Goal: Task Accomplishment & Management: Complete application form

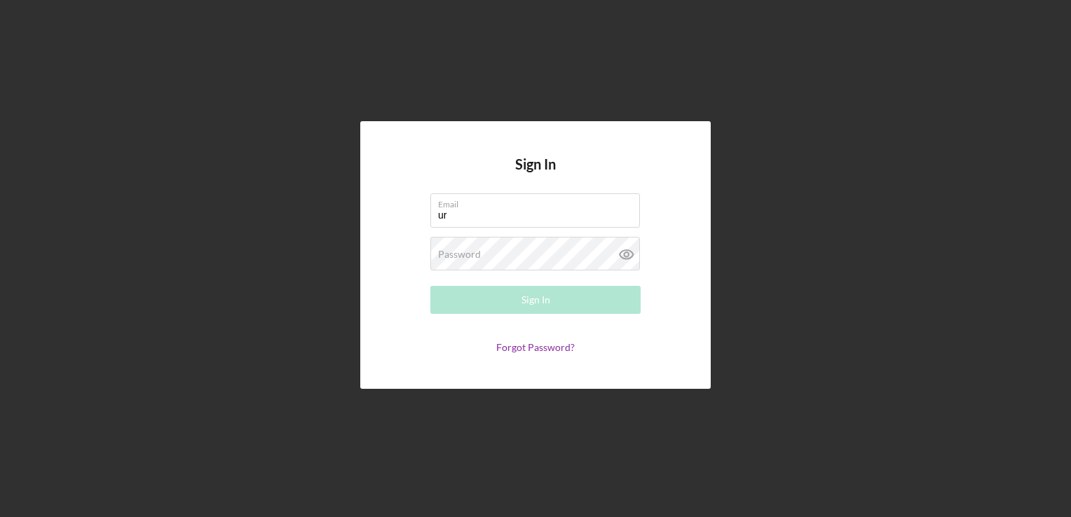
type input "urvishah71@gmail.com"
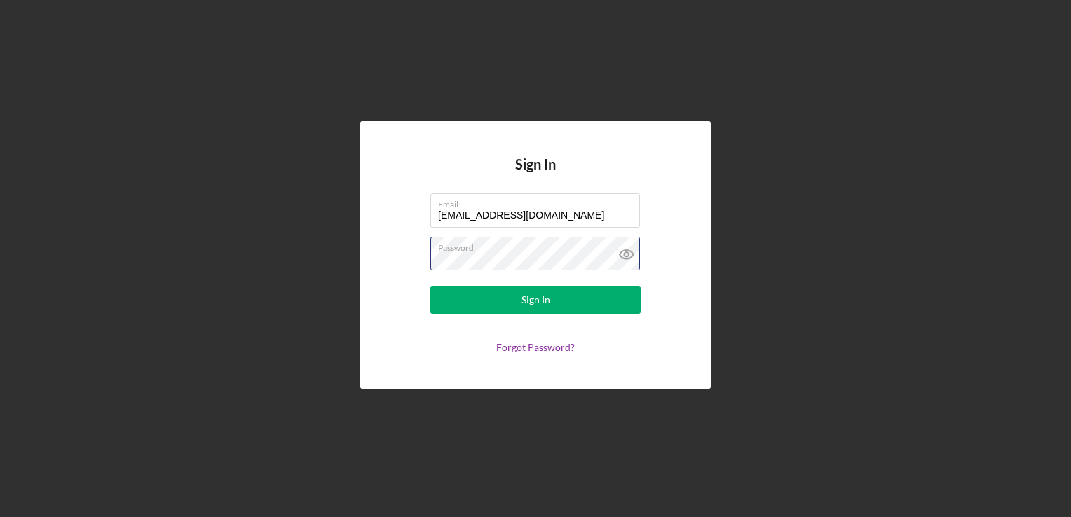
click at [430, 286] on button "Sign In" at bounding box center [535, 300] width 210 height 28
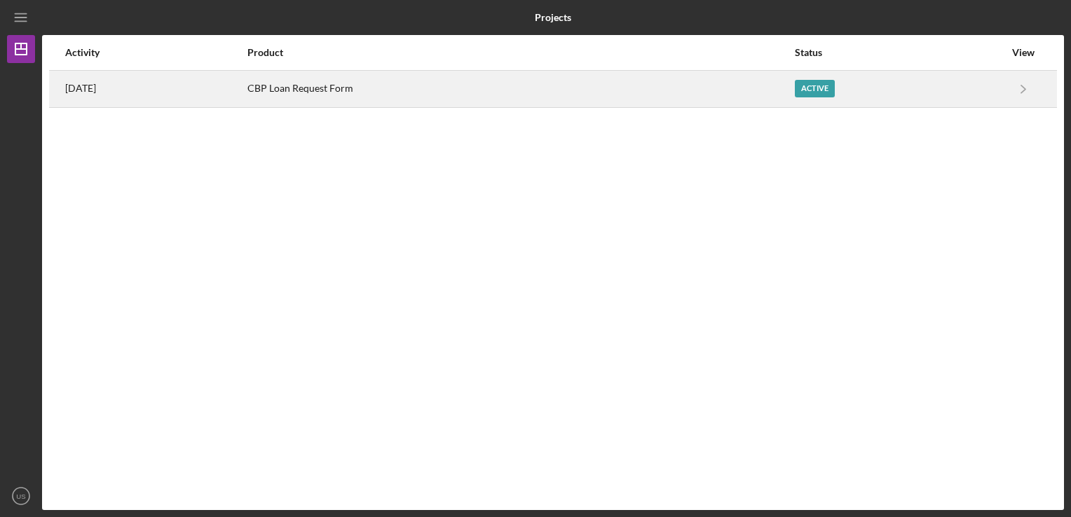
click at [372, 88] on div "CBP Loan Request Form" at bounding box center [520, 88] width 546 height 35
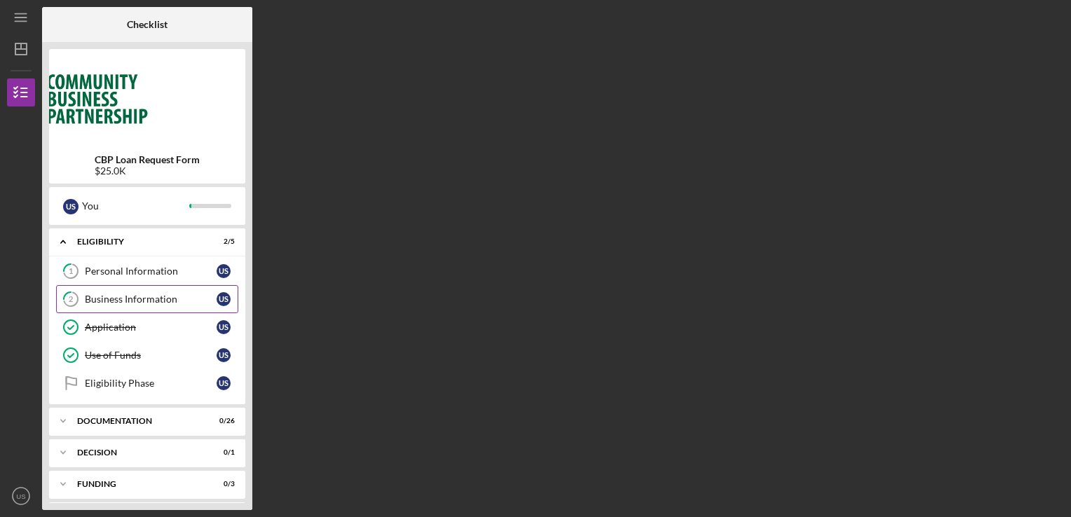
click at [145, 298] on div "Business Information" at bounding box center [151, 299] width 132 height 11
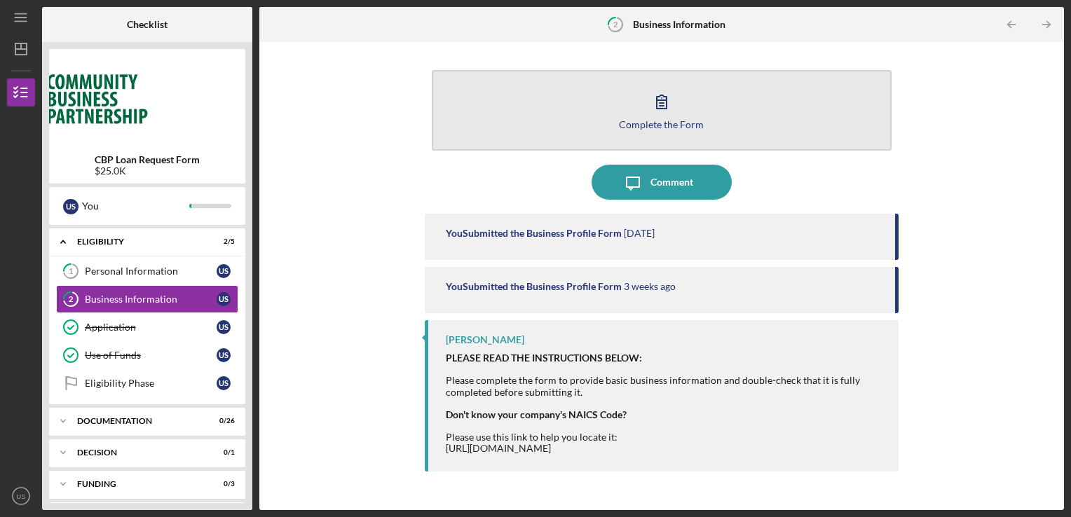
click at [673, 125] on div "Complete the Form" at bounding box center [661, 124] width 85 height 11
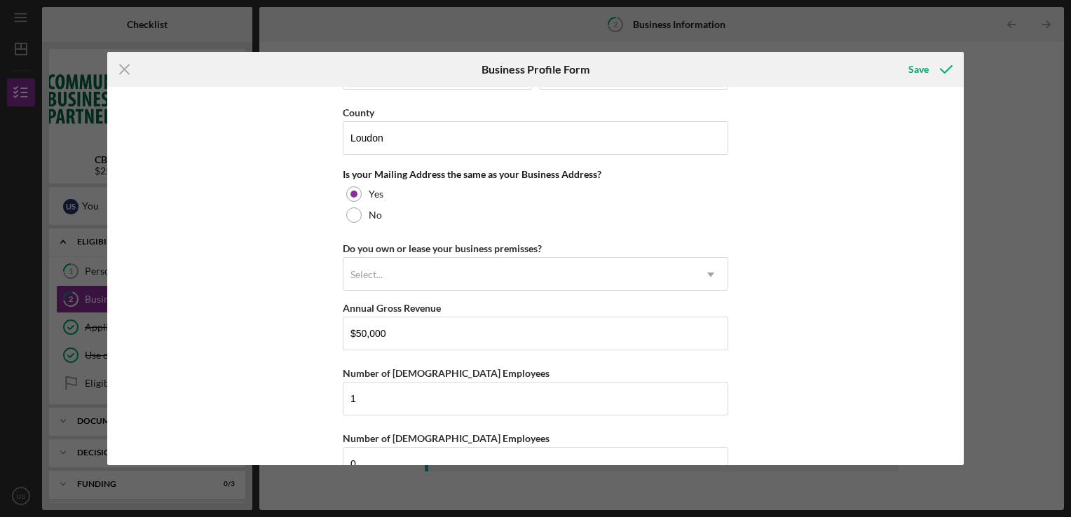
scroll to position [1043, 0]
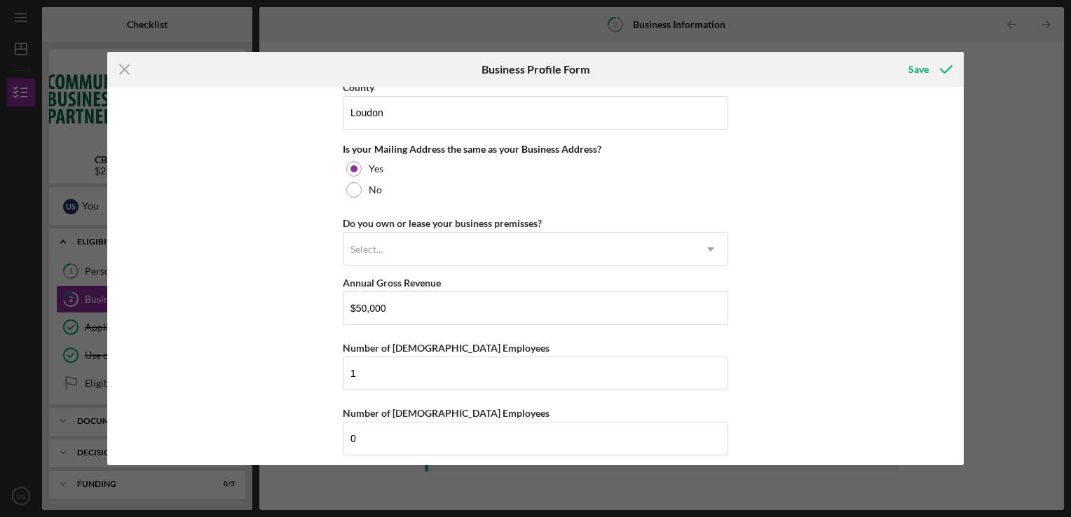
drag, startPoint x: 964, startPoint y: 441, endPoint x: 964, endPoint y: 449, distance: 8.4
click at [964, 449] on div "Icon/Menu Close Business Profile Form Save Business Name US Entertainment DBA B…" at bounding box center [535, 258] width 1071 height 517
click at [914, 65] on div "Save" at bounding box center [918, 69] width 20 height 28
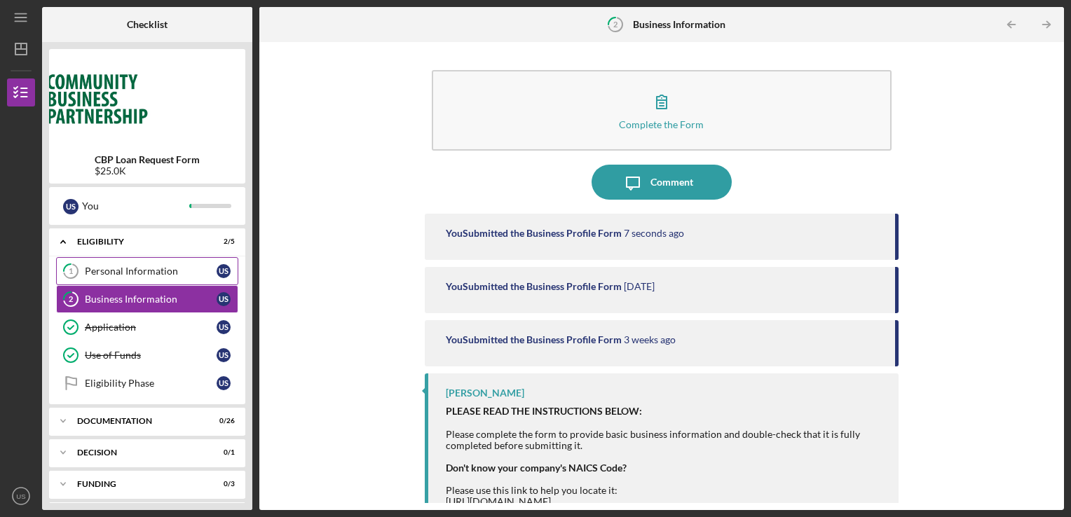
click at [165, 275] on div "Personal Information" at bounding box center [151, 271] width 132 height 11
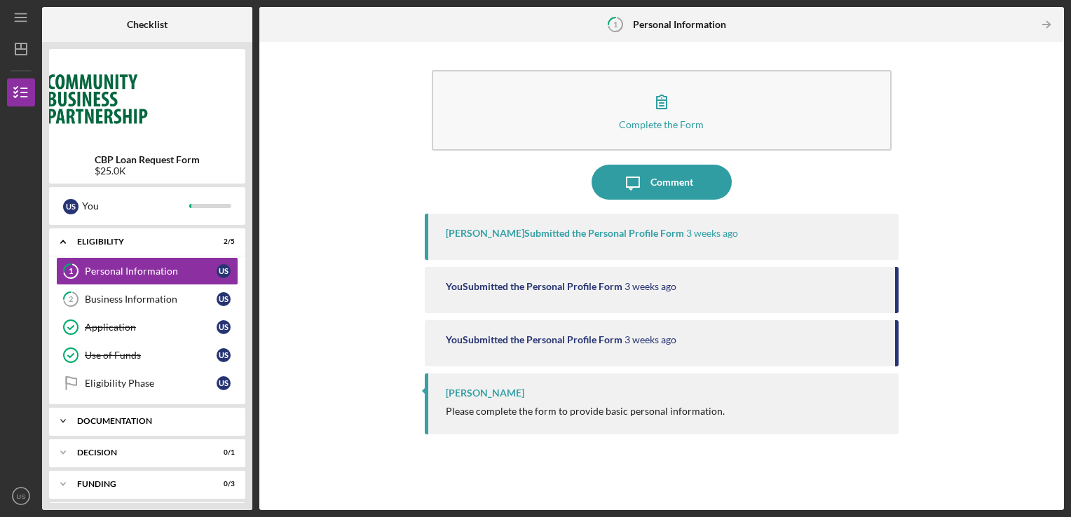
click at [126, 422] on div "Documentation" at bounding box center [152, 421] width 151 height 8
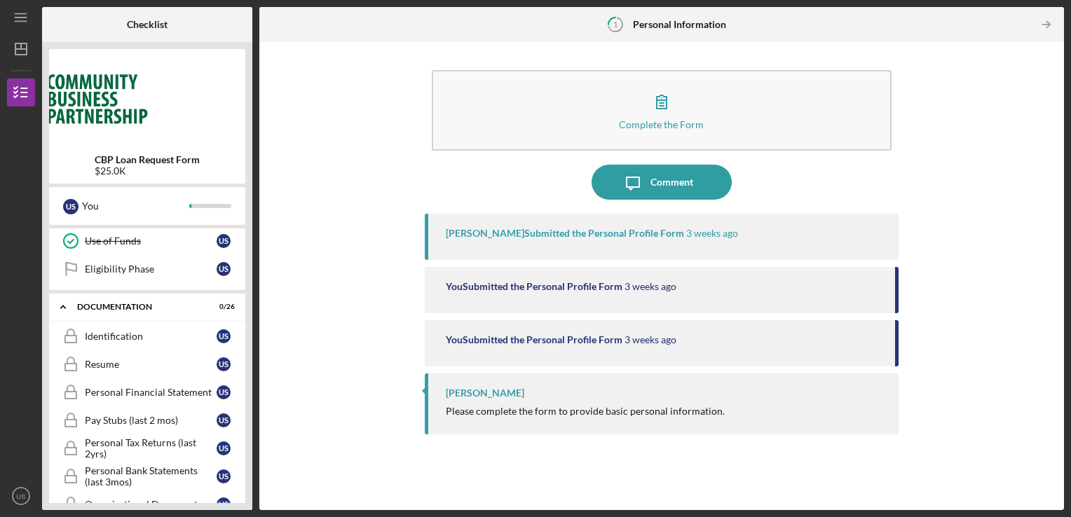
scroll to position [124, 0]
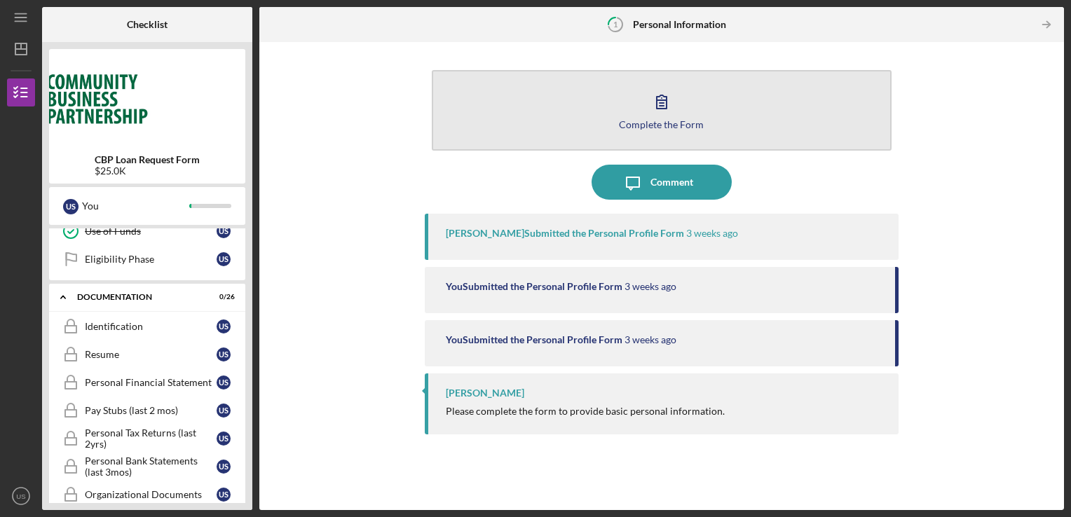
click at [661, 106] on icon "button" at bounding box center [661, 101] width 35 height 35
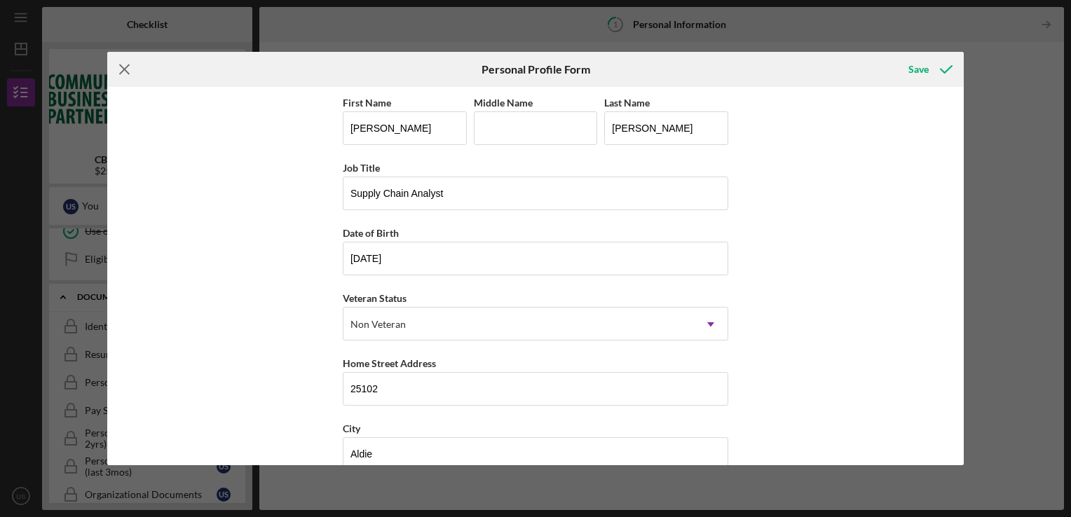
click at [125, 69] on line at bounding box center [124, 68] width 9 height 9
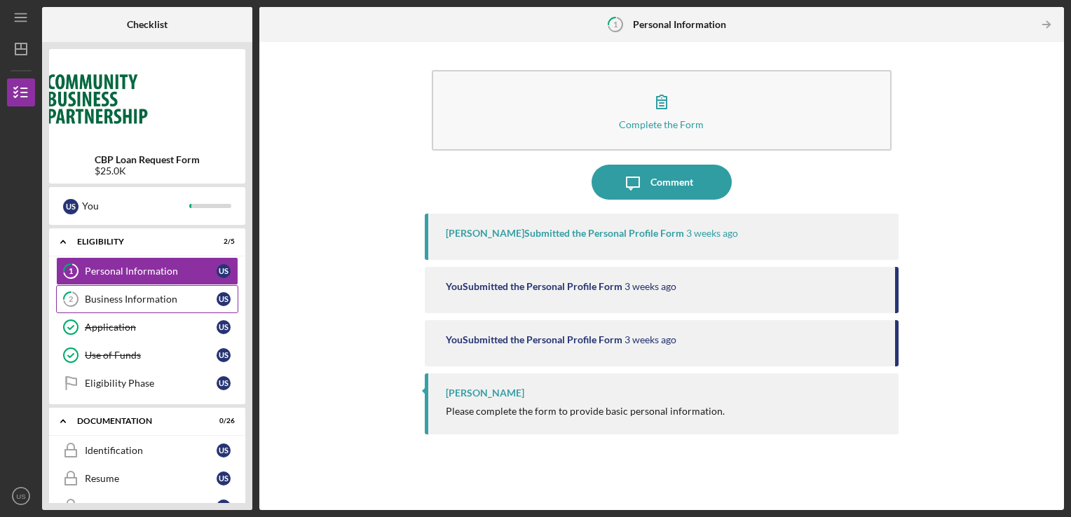
click at [142, 297] on div "Business Information" at bounding box center [151, 299] width 132 height 11
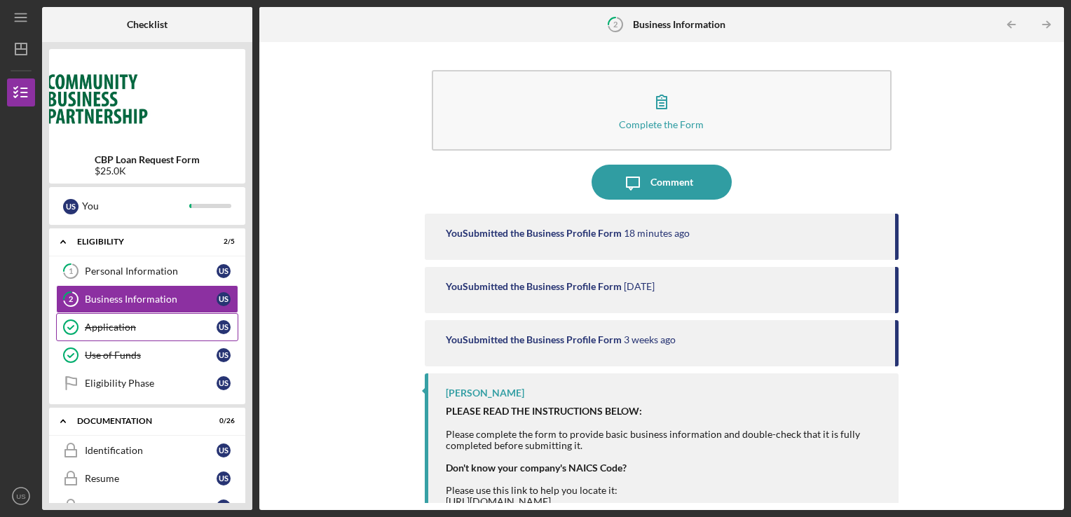
click at [139, 336] on link "Application Application U S" at bounding box center [147, 327] width 182 height 28
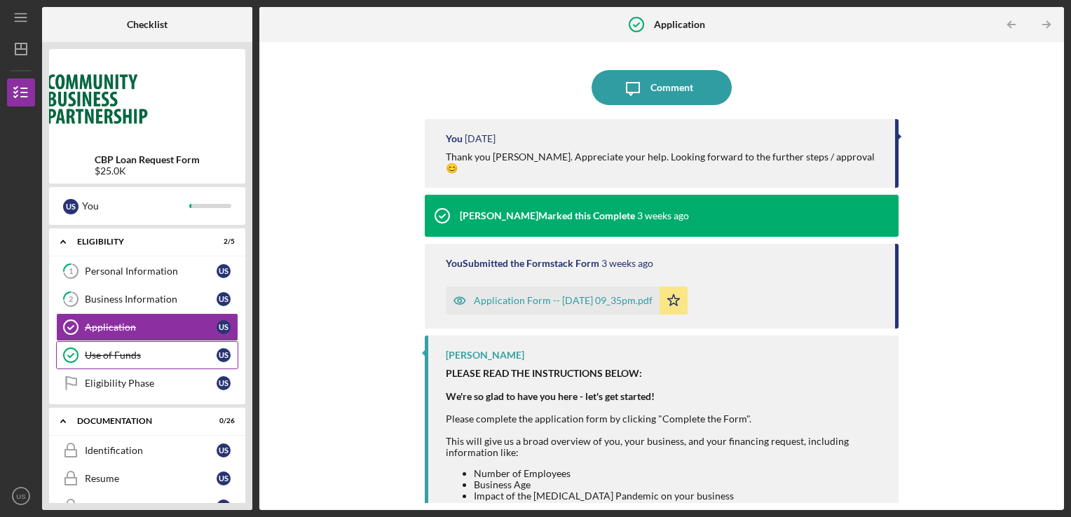
click at [134, 357] on div "Use of Funds" at bounding box center [151, 355] width 132 height 11
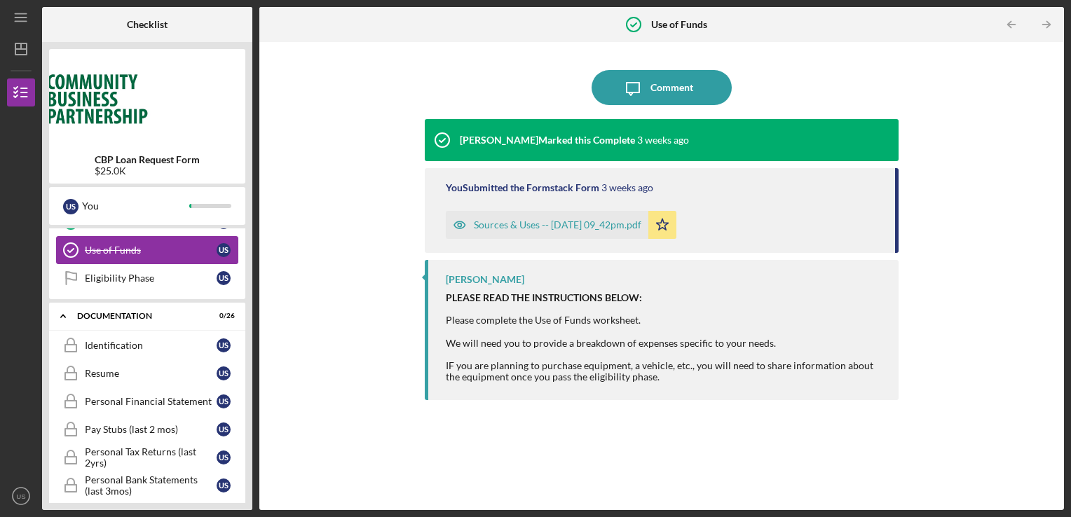
scroll to position [101, 0]
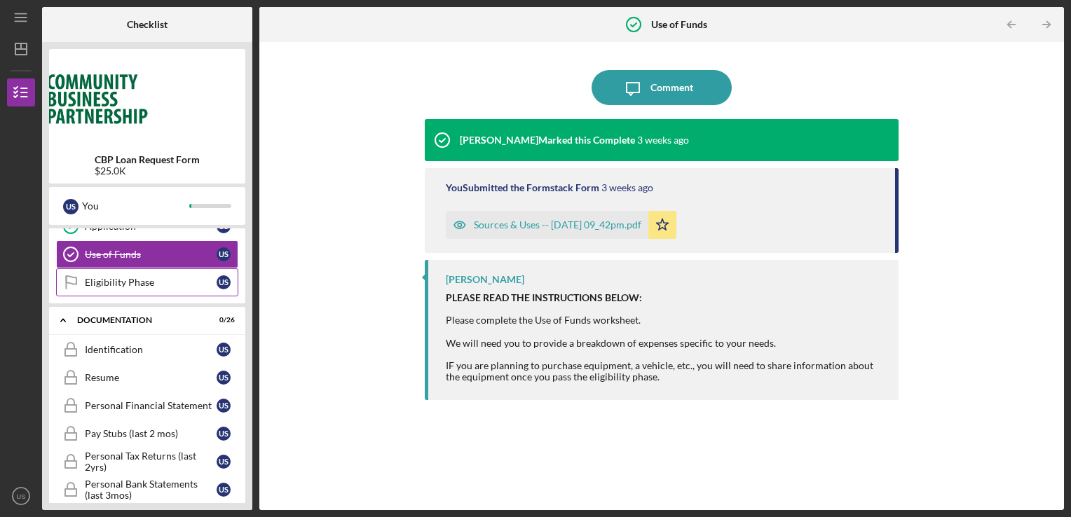
click at [132, 289] on link "Eligibility Phase Eligibility Phase U S" at bounding box center [147, 282] width 182 height 28
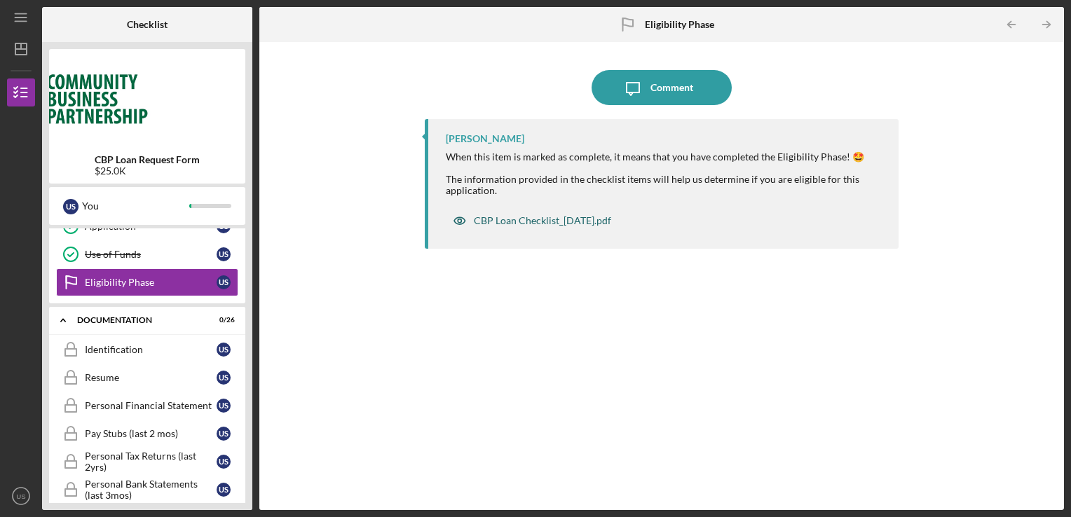
click at [538, 219] on div "CBP Loan Checklist_2-22-2023.pdf" at bounding box center [542, 220] width 137 height 11
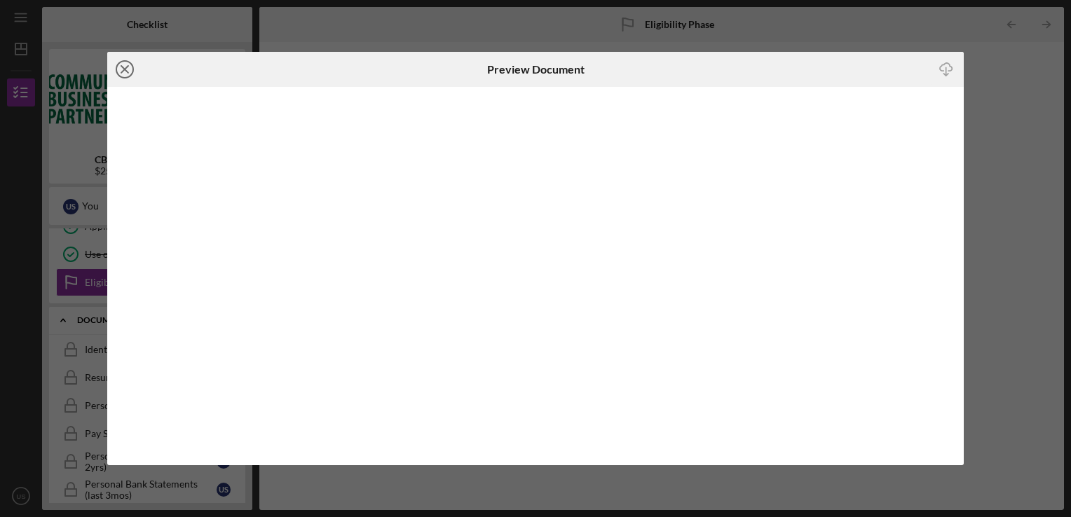
click at [111, 81] on icon "Icon/Close" at bounding box center [124, 69] width 35 height 35
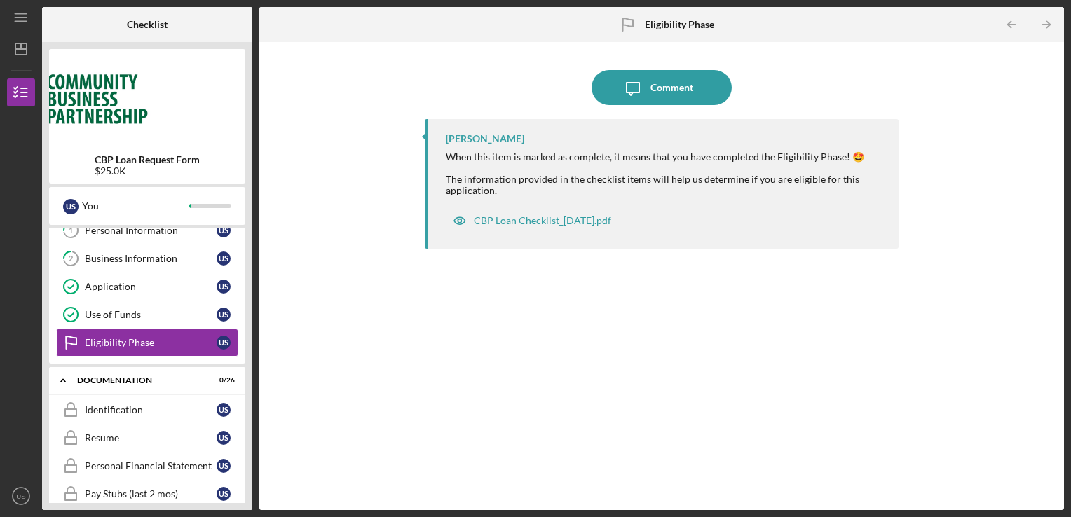
scroll to position [50, 0]
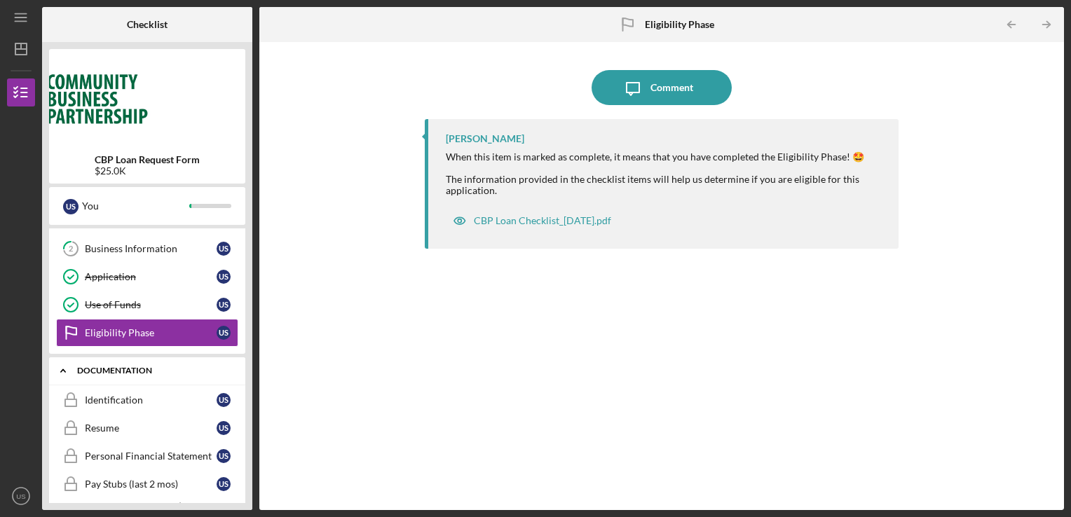
click at [121, 367] on div "Documentation" at bounding box center [152, 370] width 151 height 8
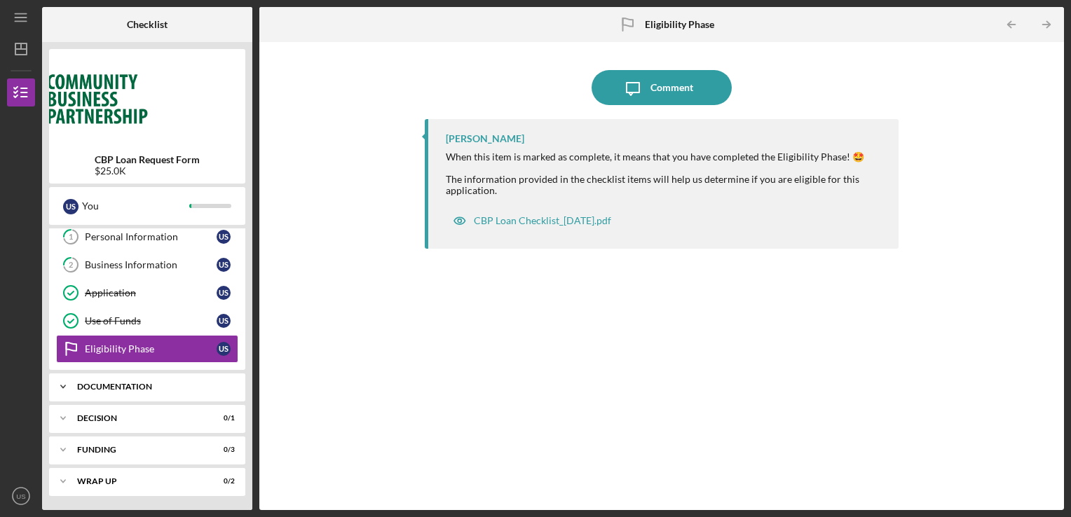
scroll to position [33, 0]
click at [134, 384] on div "Documentation" at bounding box center [152, 388] width 151 height 8
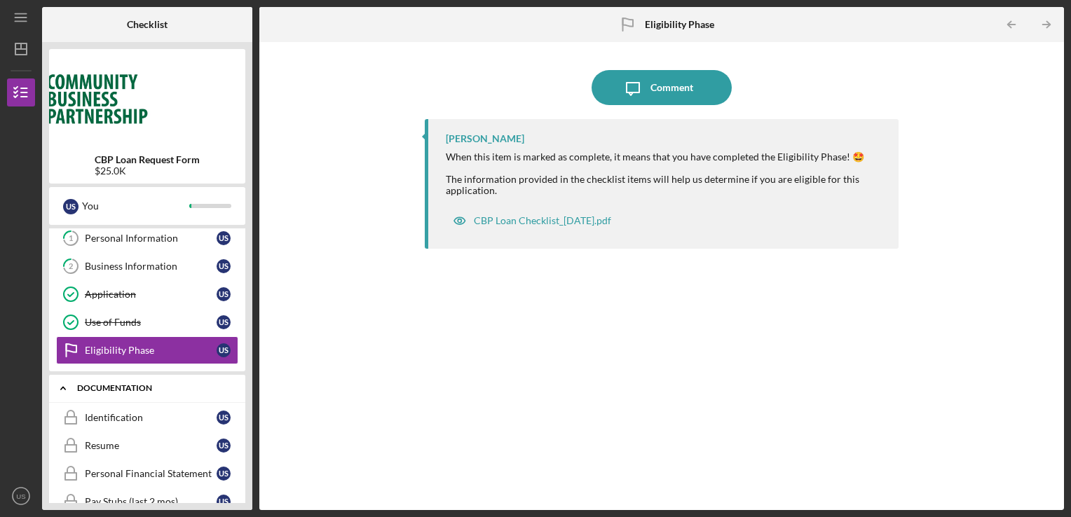
scroll to position [50, 0]
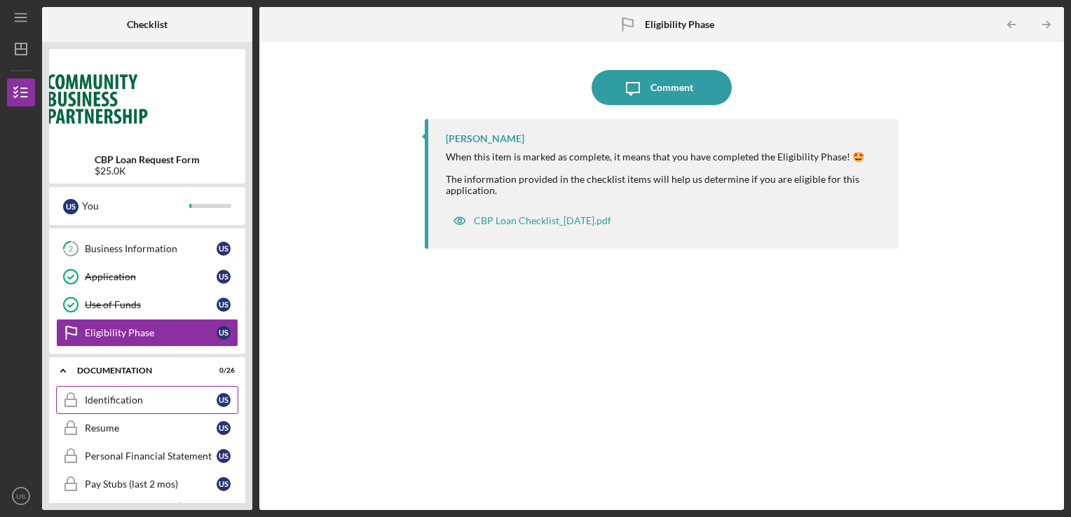
click at [123, 401] on div "Identification" at bounding box center [151, 399] width 132 height 11
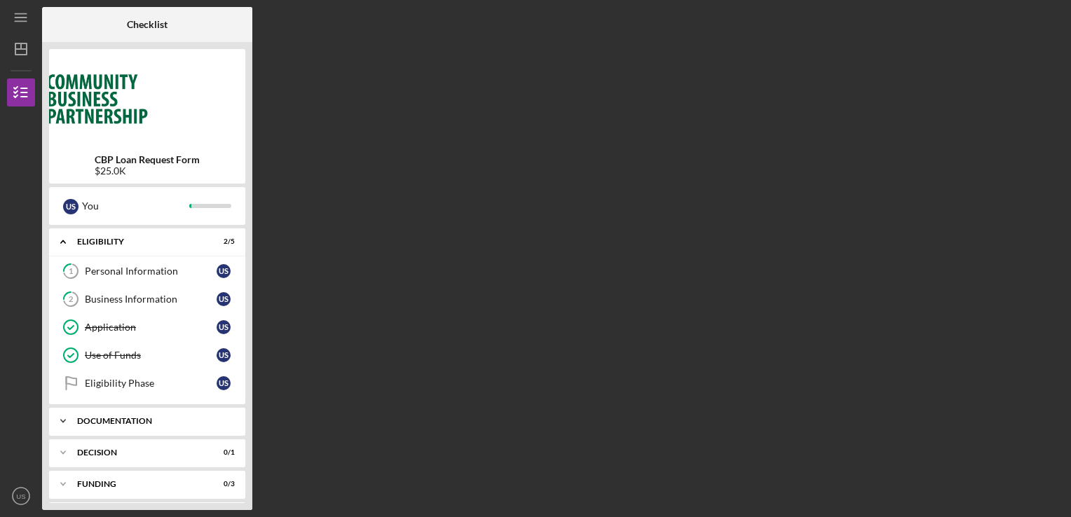
click at [90, 420] on div "Documentation" at bounding box center [152, 421] width 151 height 8
drag, startPoint x: 250, startPoint y: 366, endPoint x: 249, endPoint y: 409, distance: 42.7
click at [249, 409] on div "CBP Loan Request Form $25.0K U S You Icon/Expander Eligibility 2 / 5 1 Personal…" at bounding box center [147, 276] width 210 height 468
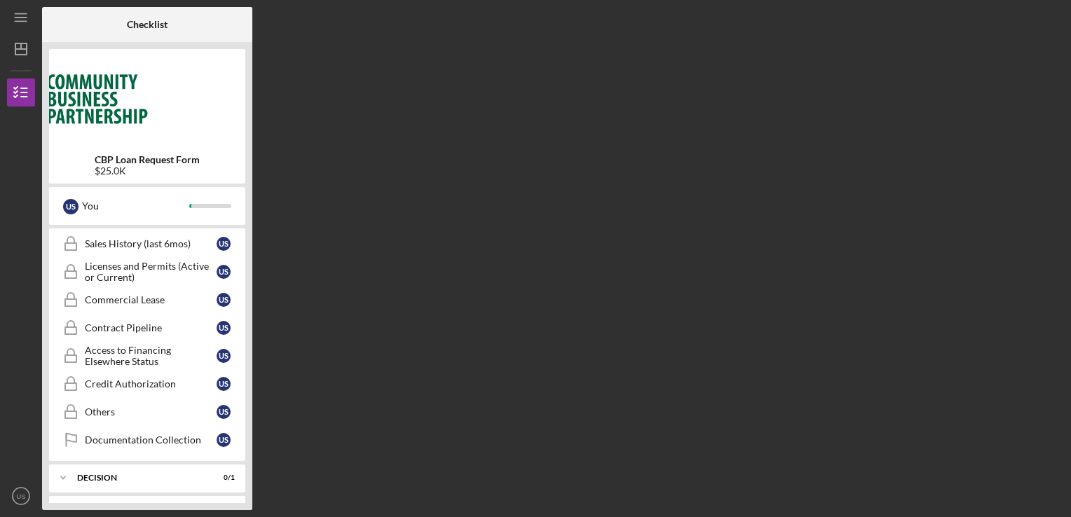
scroll to position [762, 0]
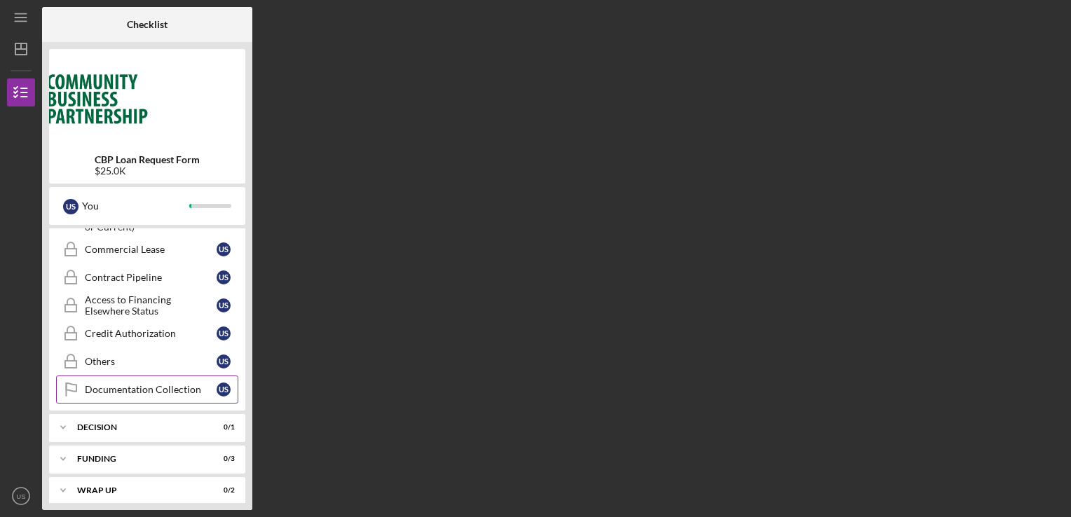
click at [127, 384] on div "Documentation Collection" at bounding box center [151, 389] width 132 height 11
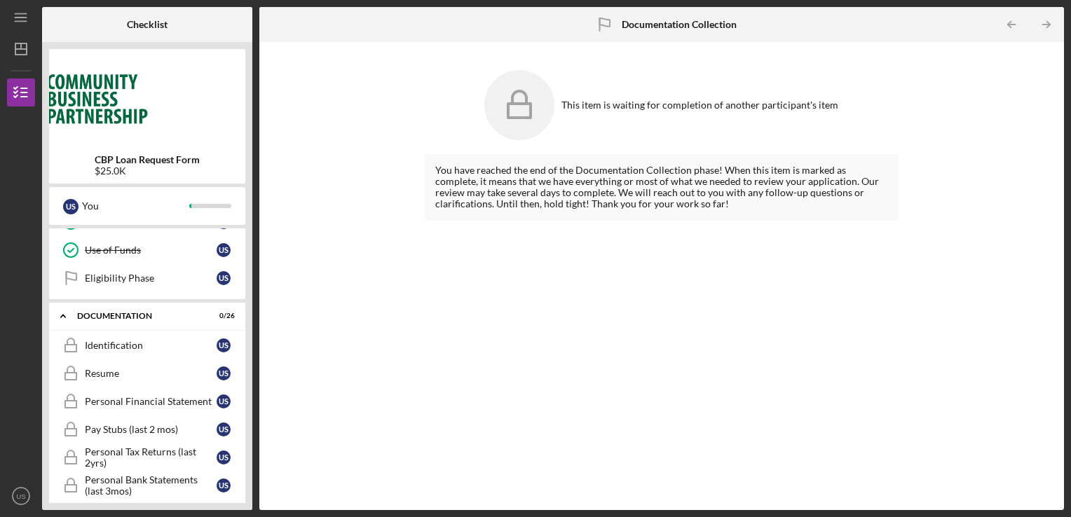
scroll to position [67, 0]
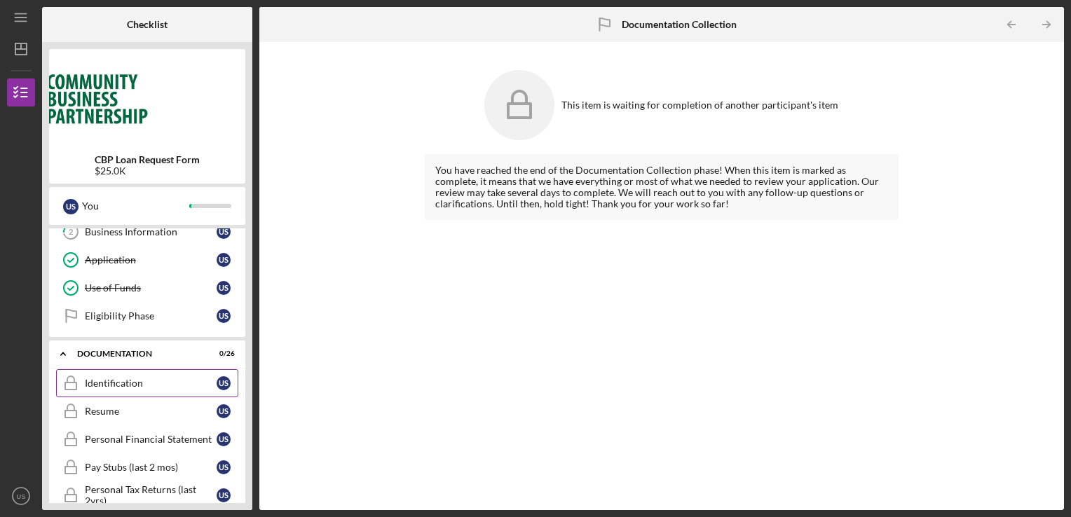
click at [126, 381] on div "Identification" at bounding box center [151, 383] width 132 height 11
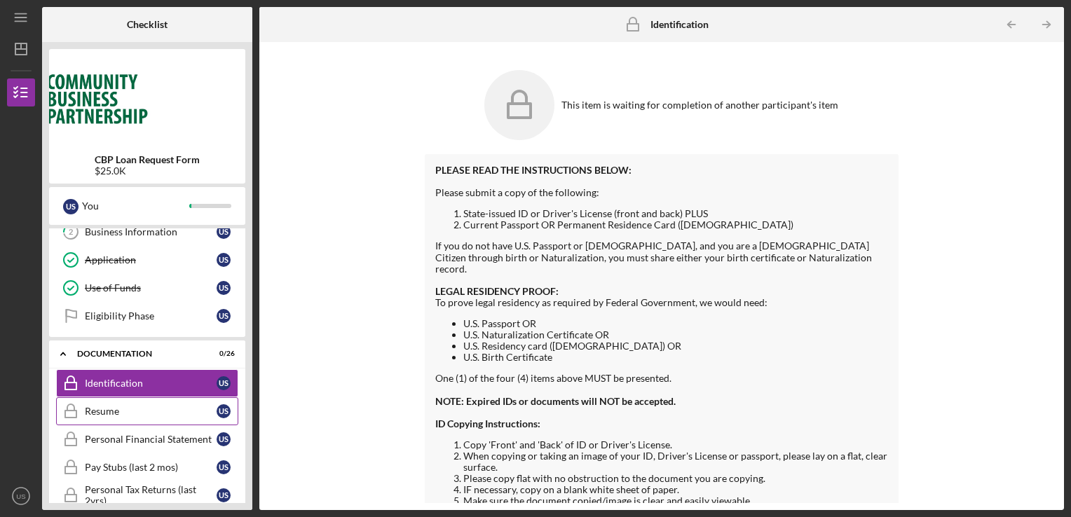
click at [112, 409] on div "Resume" at bounding box center [151, 411] width 132 height 11
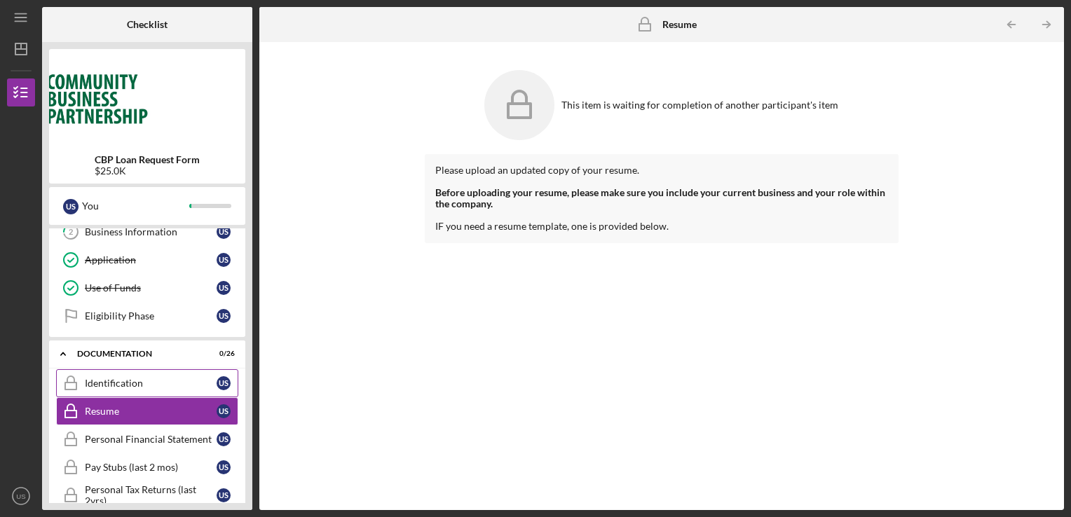
click at [141, 380] on div "Identification" at bounding box center [151, 383] width 132 height 11
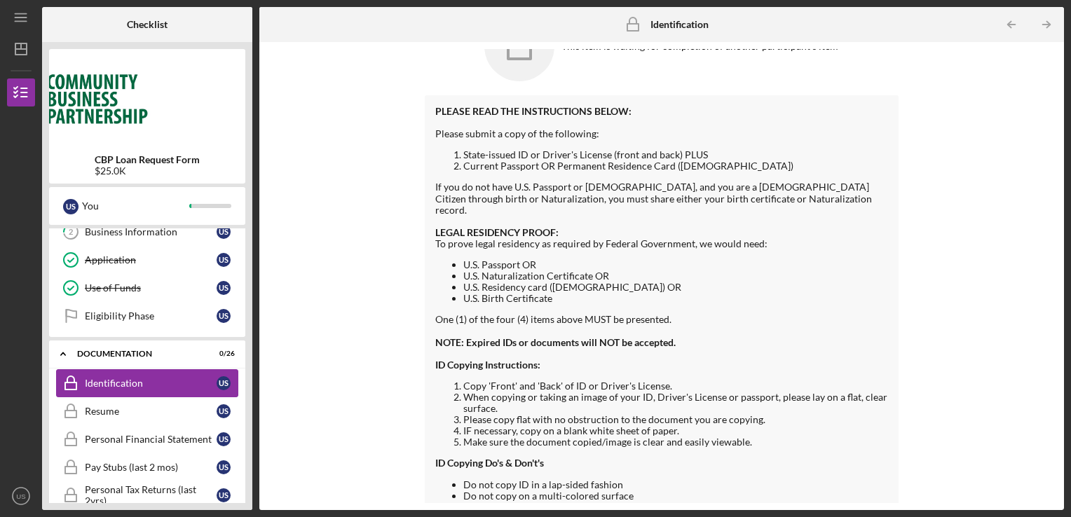
scroll to position [98, 0]
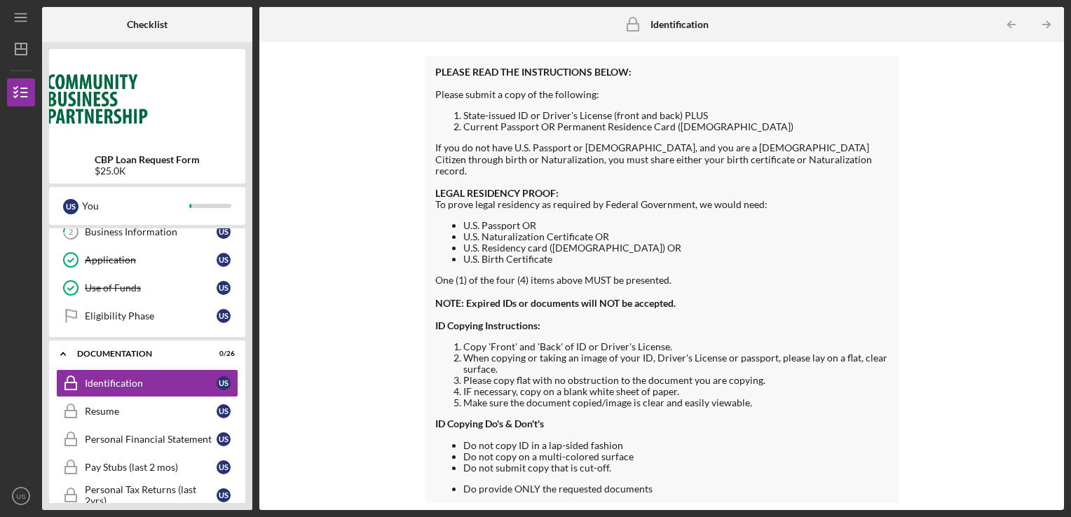
click at [670, 20] on b "Identification" at bounding box center [679, 24] width 58 height 11
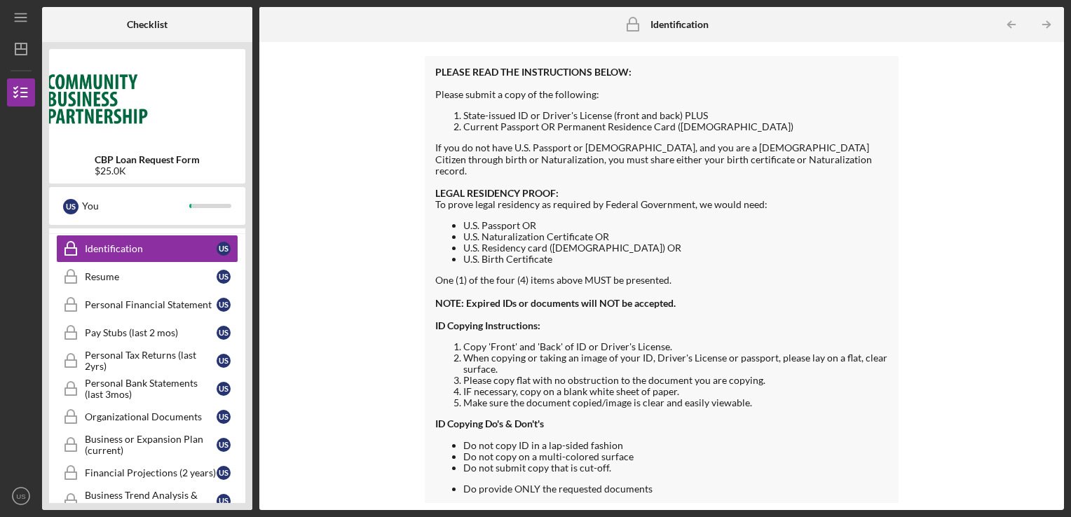
scroll to position [196, 0]
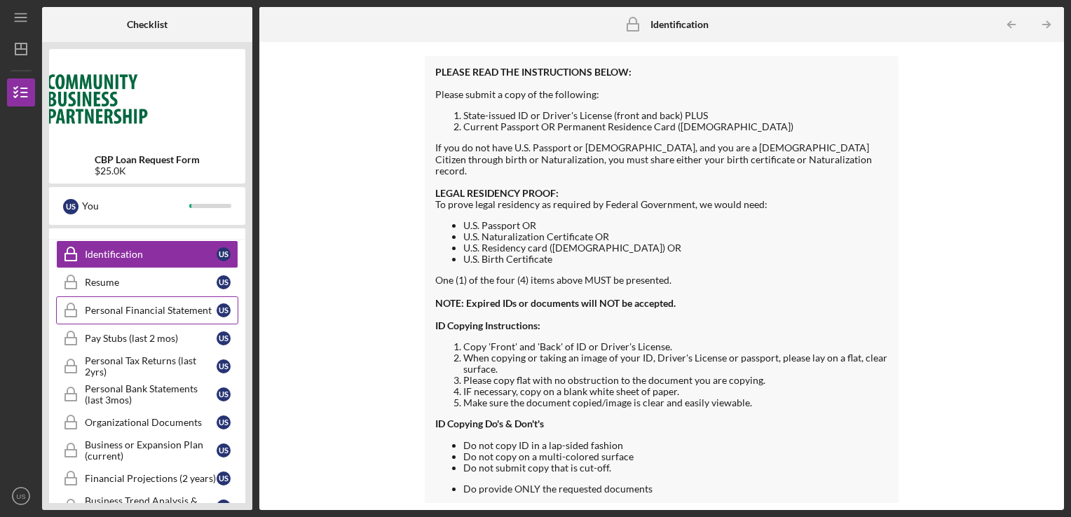
click at [132, 305] on div "Personal Financial Statement" at bounding box center [151, 310] width 132 height 11
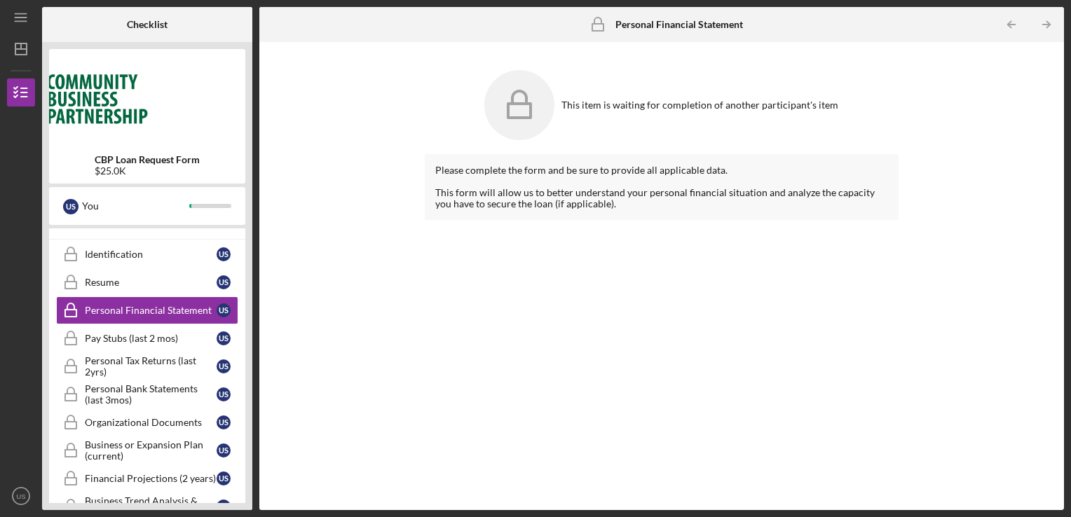
click at [660, 20] on b "Personal Financial Statement" at bounding box center [679, 24] width 128 height 11
click at [140, 340] on div "Pay Stubs (last 2 mos)" at bounding box center [151, 338] width 132 height 11
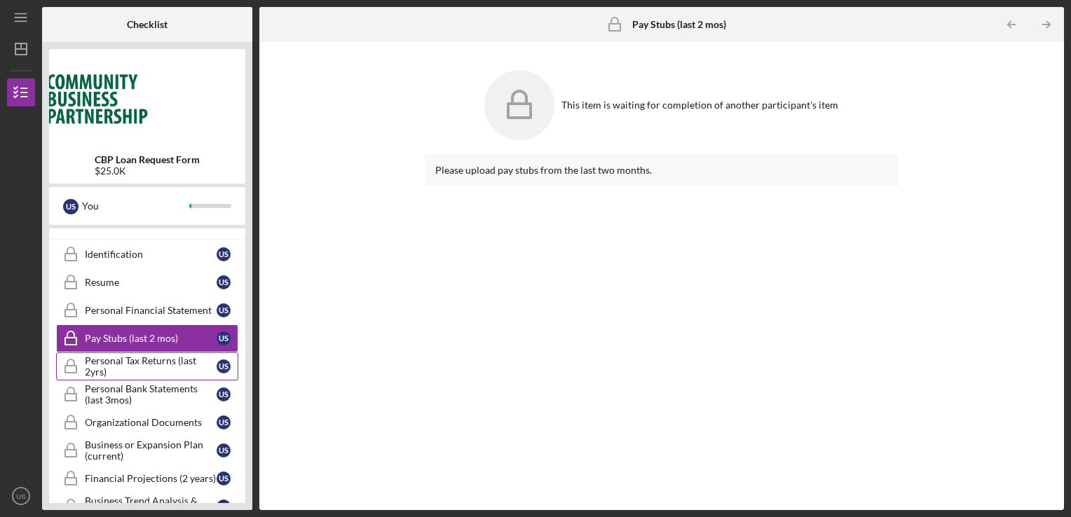
click at [137, 360] on div "Personal Tax Returns (last 2yrs)" at bounding box center [151, 366] width 132 height 22
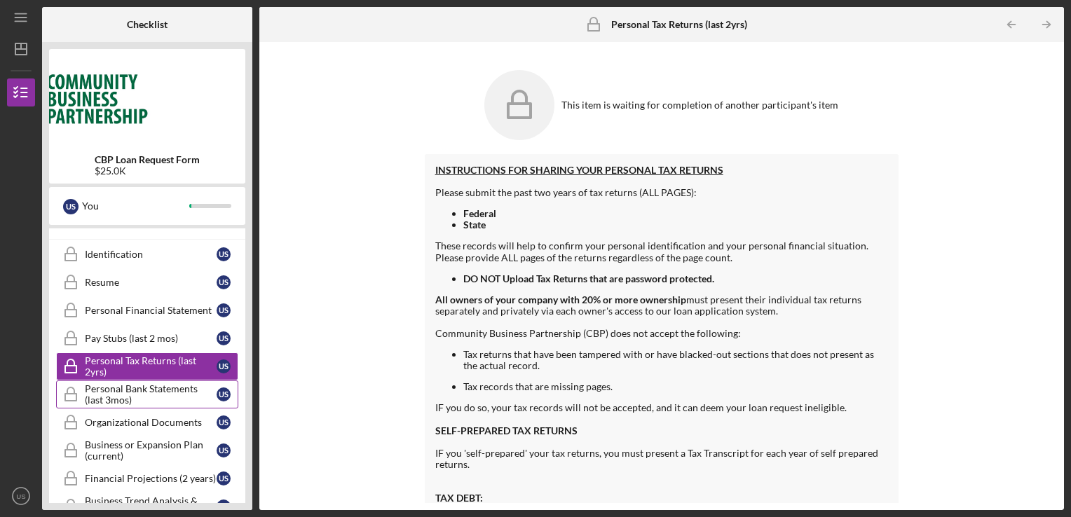
click at [129, 390] on div "Personal Bank Statements (last 3mos)" at bounding box center [151, 394] width 132 height 22
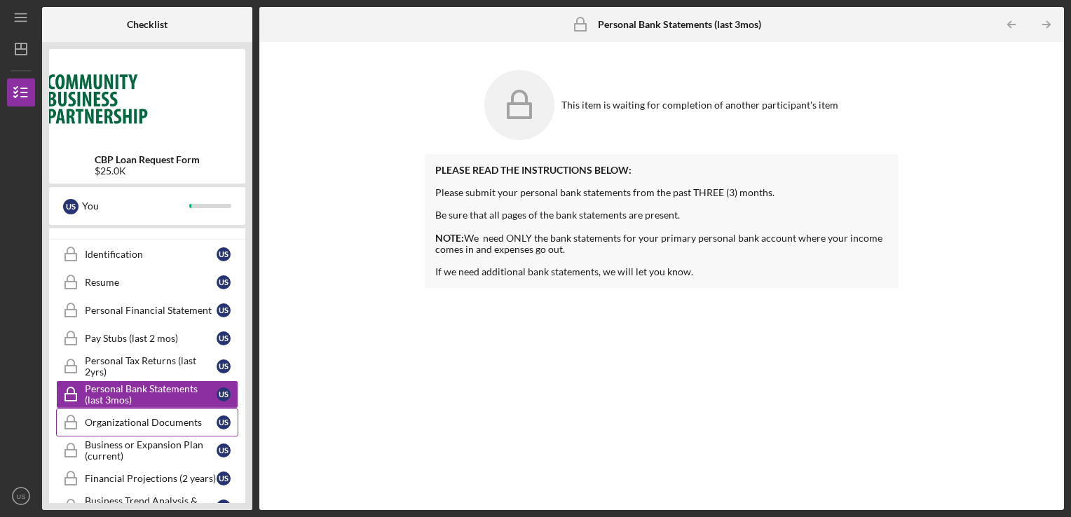
click at [174, 422] on div "Organizational Documents" at bounding box center [151, 422] width 132 height 11
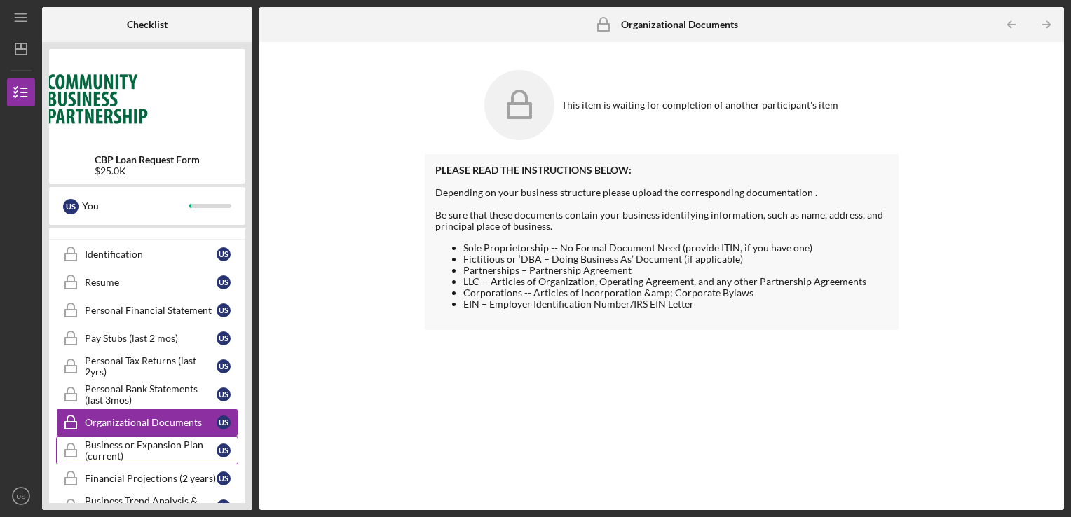
click at [164, 444] on div "Business or Expansion Plan (current)" at bounding box center [151, 450] width 132 height 22
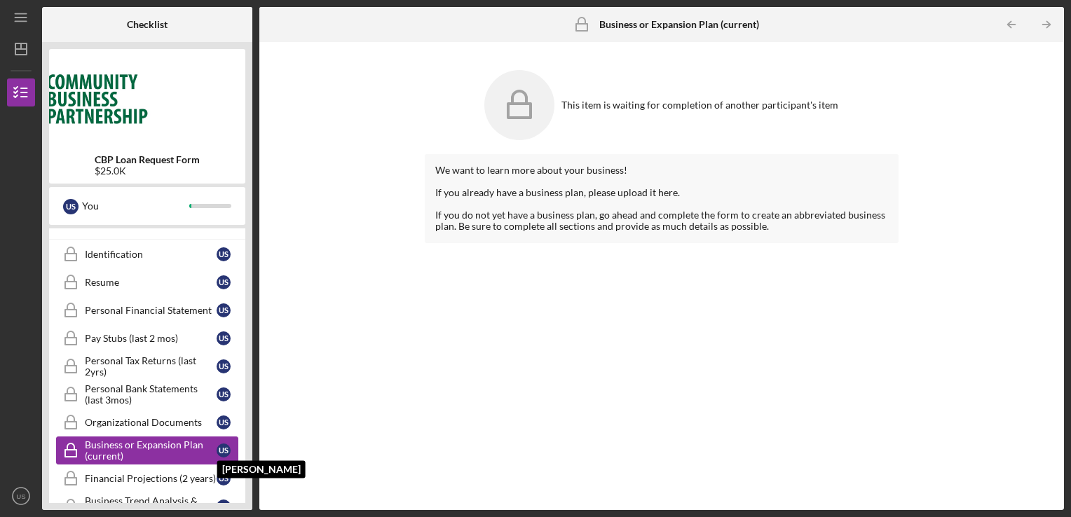
click at [221, 449] on div "U S" at bounding box center [223, 450] width 14 height 14
click at [187, 473] on div "Financial Projections (2 years)" at bounding box center [151, 478] width 132 height 11
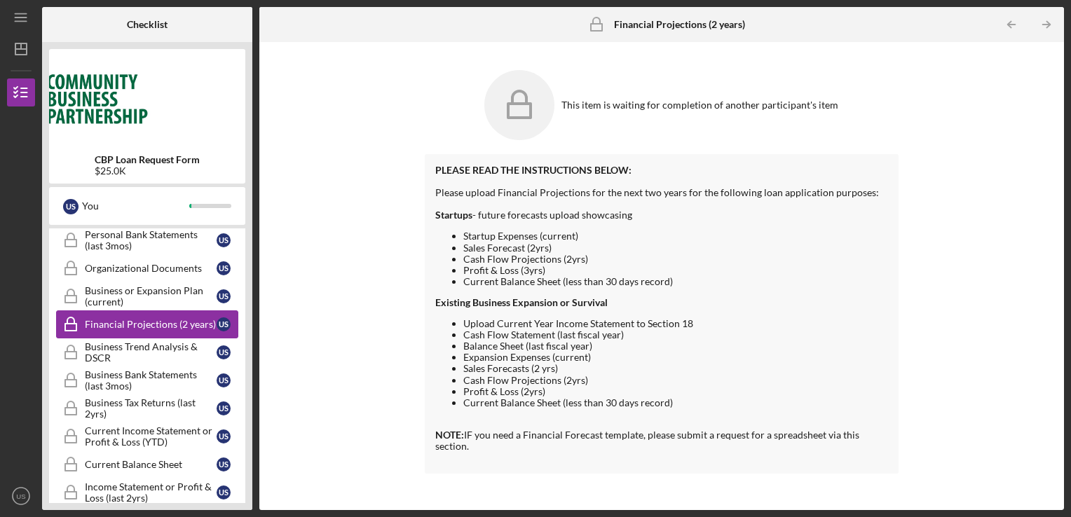
scroll to position [352, 0]
click at [146, 348] on div "Business Trend Analysis & DSCR" at bounding box center [151, 351] width 132 height 22
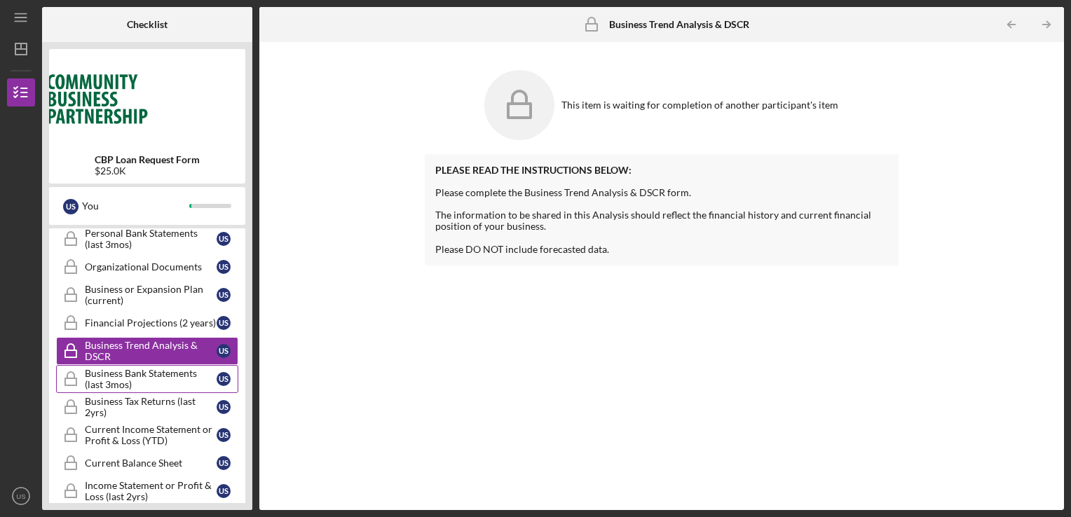
click at [165, 374] on div "Business Bank Statements (last 3mos)" at bounding box center [151, 379] width 132 height 22
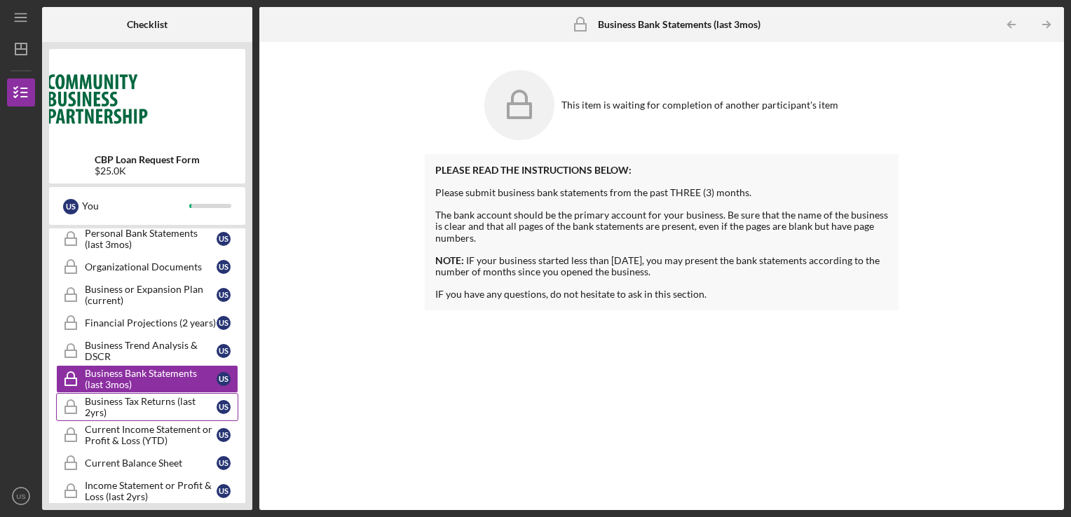
click at [158, 399] on div "Business Tax Returns (last 2yrs)" at bounding box center [151, 407] width 132 height 22
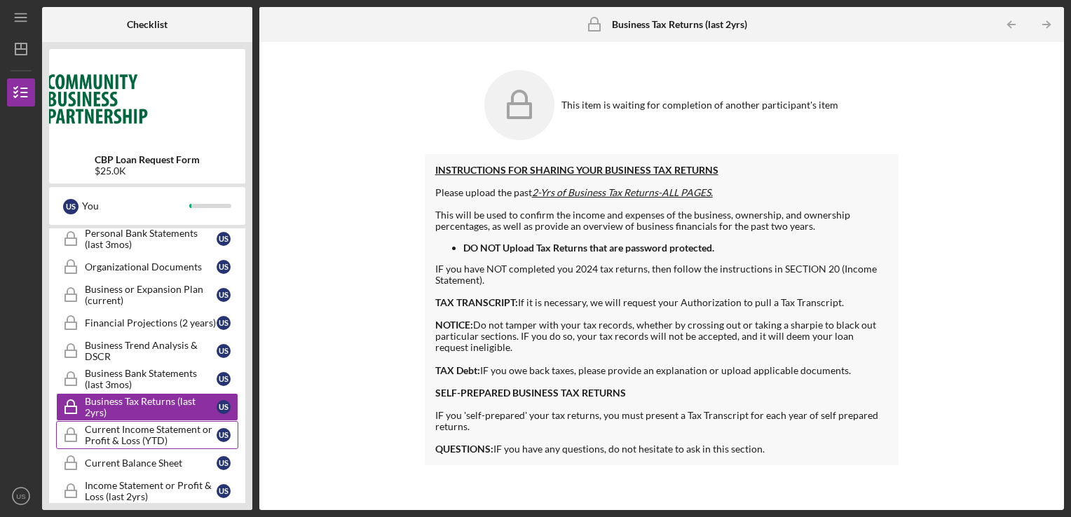
click at [149, 429] on div "Current Income Statement or Profit & Loss (YTD)" at bounding box center [151, 435] width 132 height 22
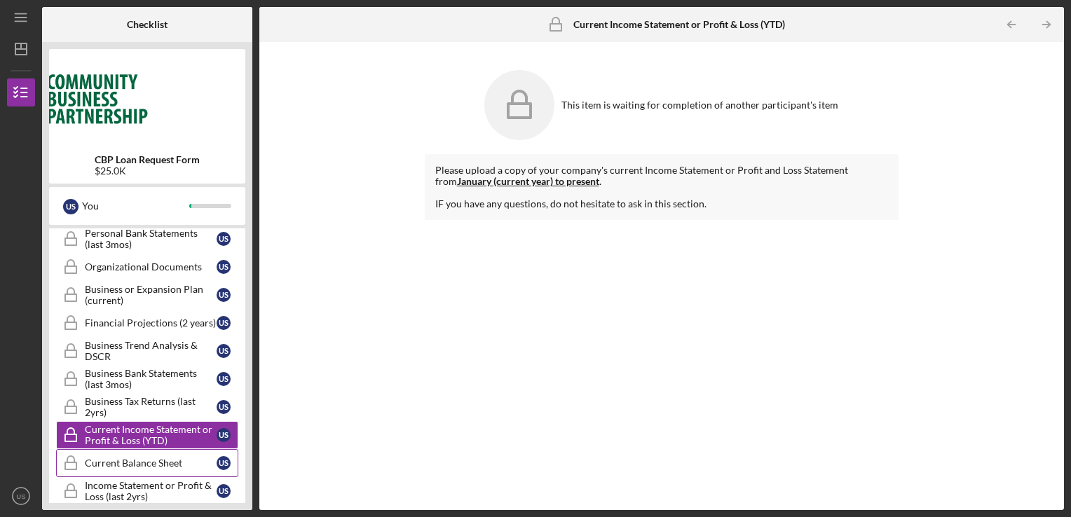
click at [132, 460] on div "Current Balance Sheet" at bounding box center [151, 463] width 132 height 11
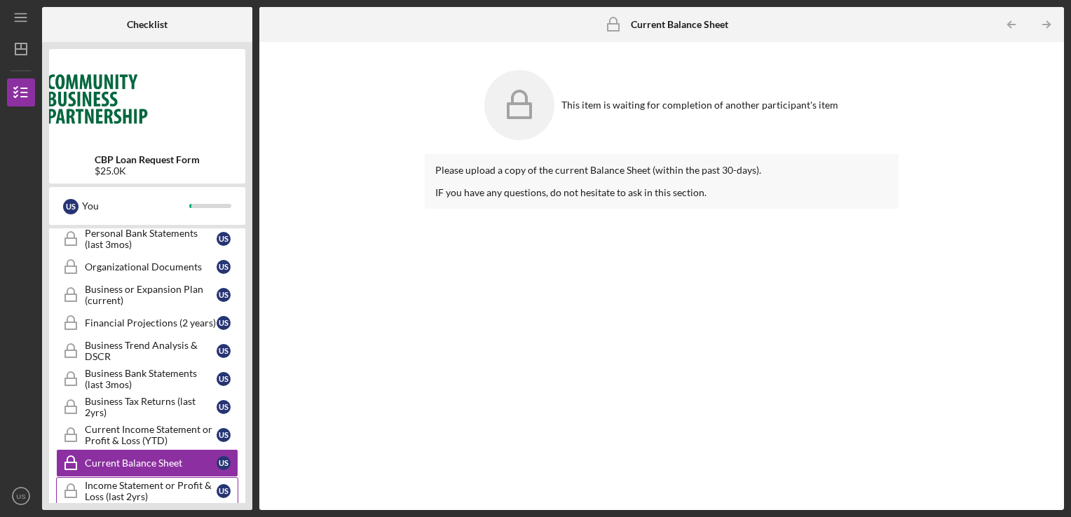
click at [152, 484] on div "Income Statement or Profit & Loss (last 2yrs)" at bounding box center [151, 491] width 132 height 22
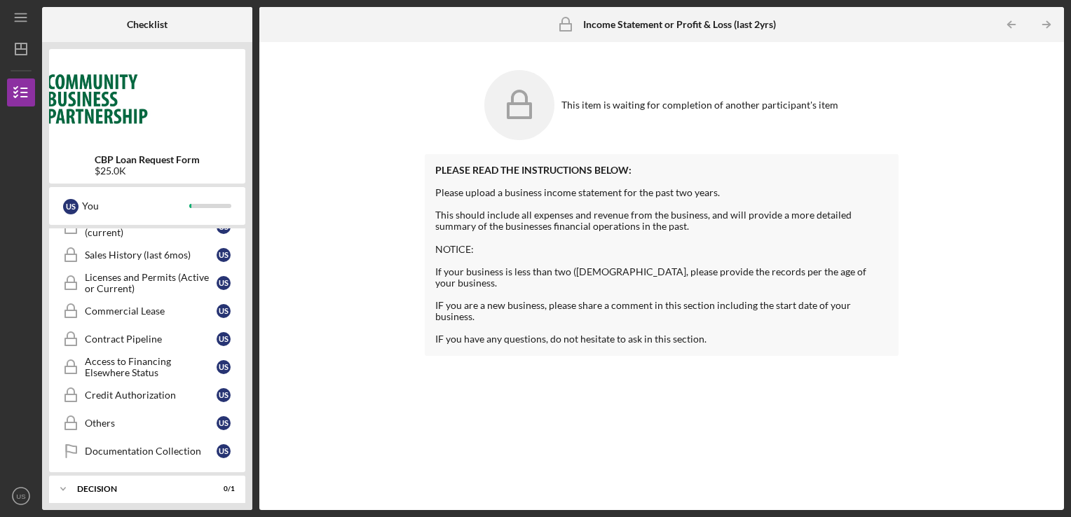
scroll to position [762, 0]
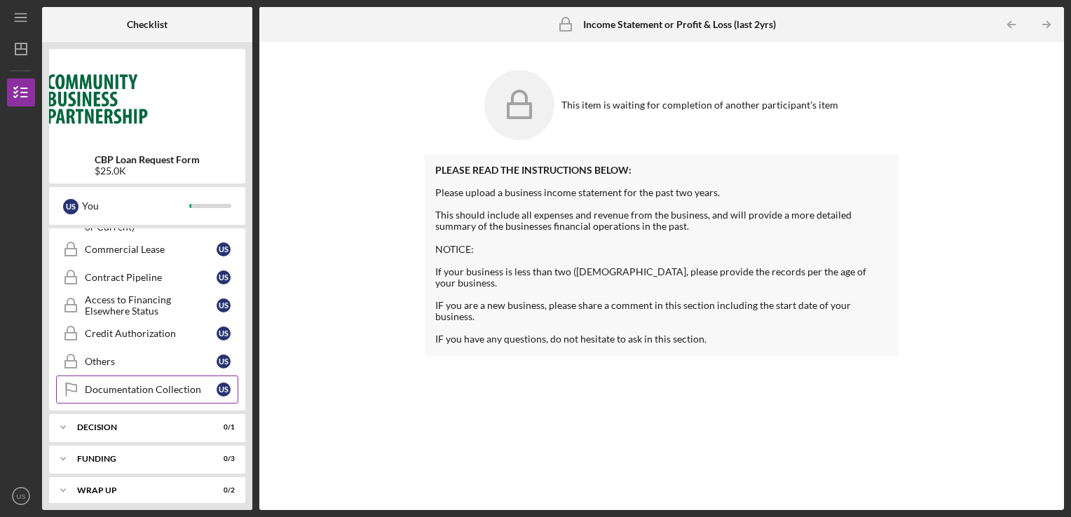
click at [160, 384] on div "Documentation Collection" at bounding box center [151, 389] width 132 height 11
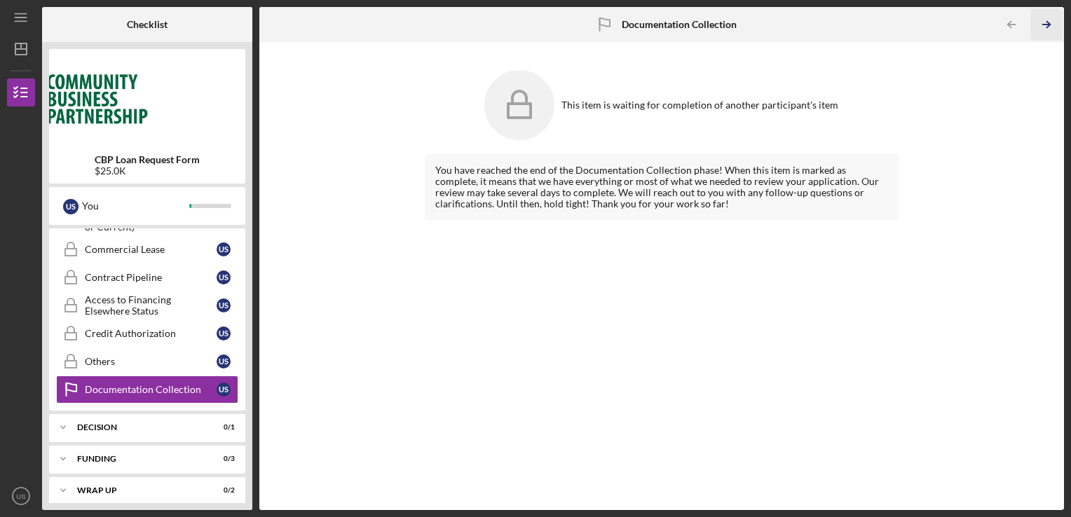
click at [1047, 20] on icon "Icon/Table Pagination Arrow" at bounding box center [1047, 25] width 32 height 32
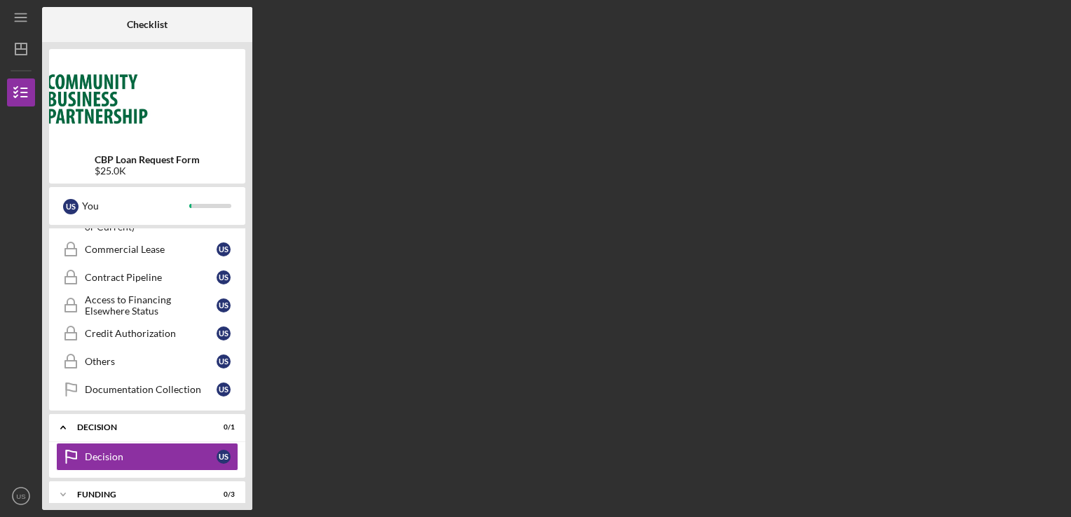
scroll to position [797, 0]
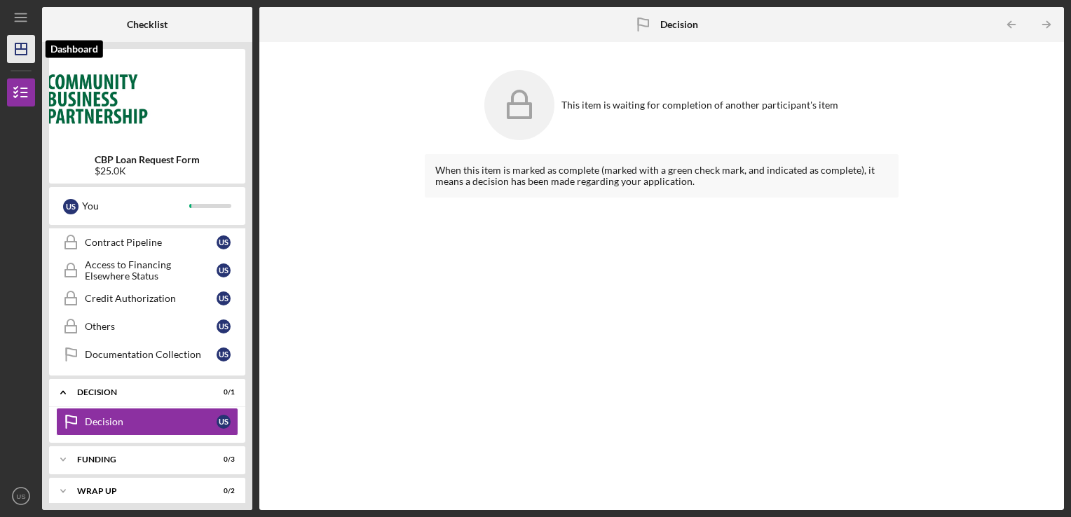
click at [27, 50] on icon "Icon/Dashboard" at bounding box center [21, 49] width 35 height 35
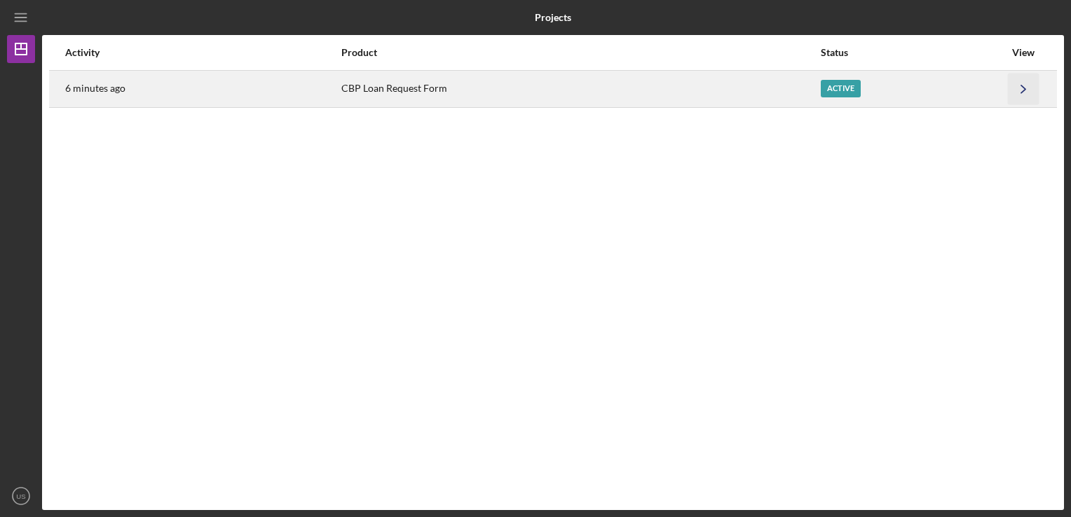
click at [1026, 93] on icon "Icon/Navigate" at bounding box center [1023, 89] width 32 height 32
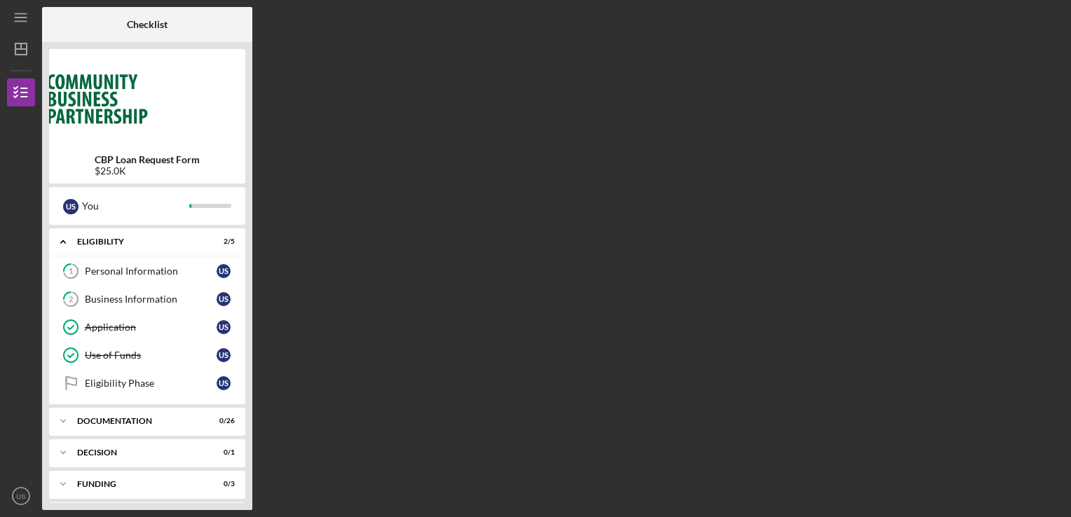
scroll to position [32, 0]
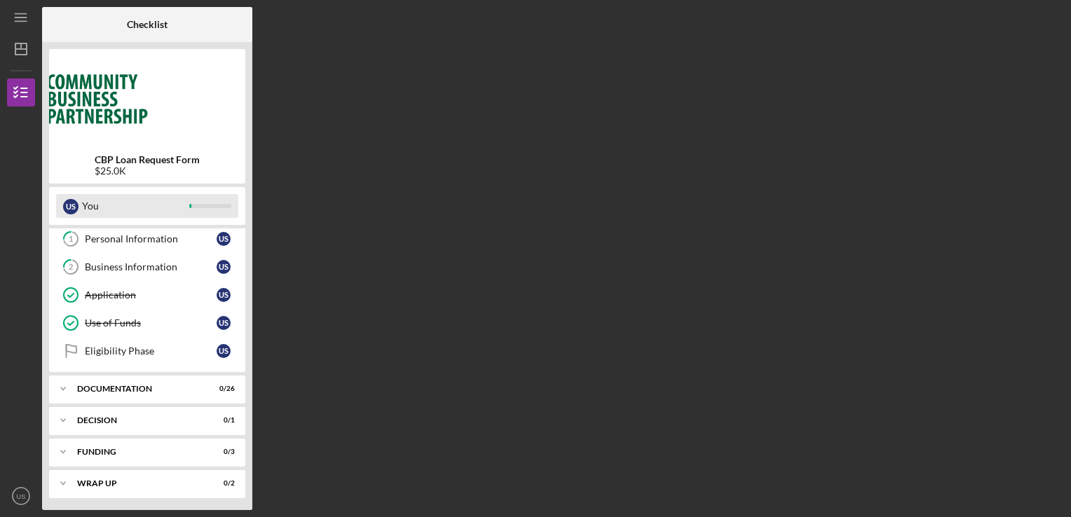
click at [184, 196] on div "You" at bounding box center [135, 206] width 107 height 24
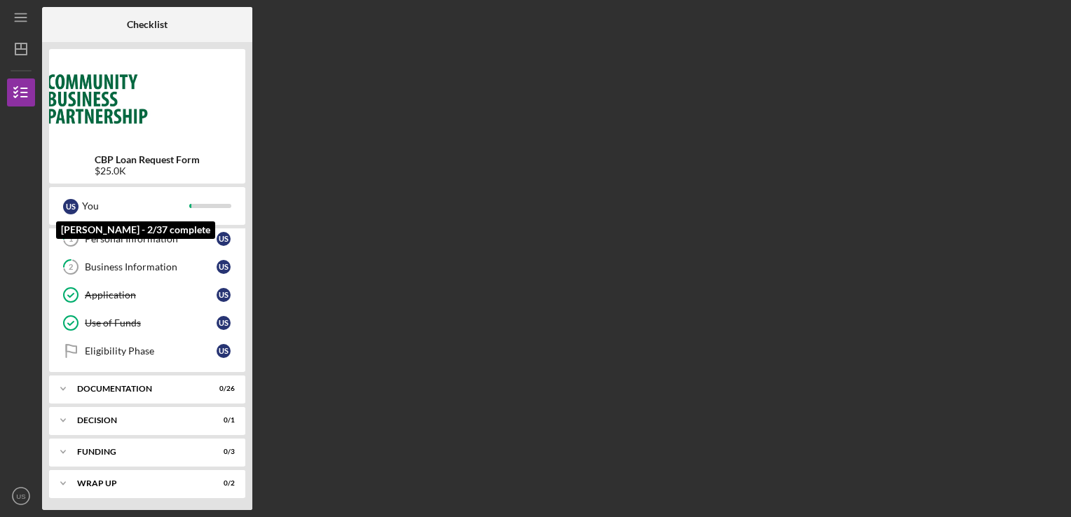
click at [224, 112] on img at bounding box center [147, 98] width 196 height 84
click at [27, 13] on icon "Icon/Menu" at bounding box center [22, 18] width 32 height 32
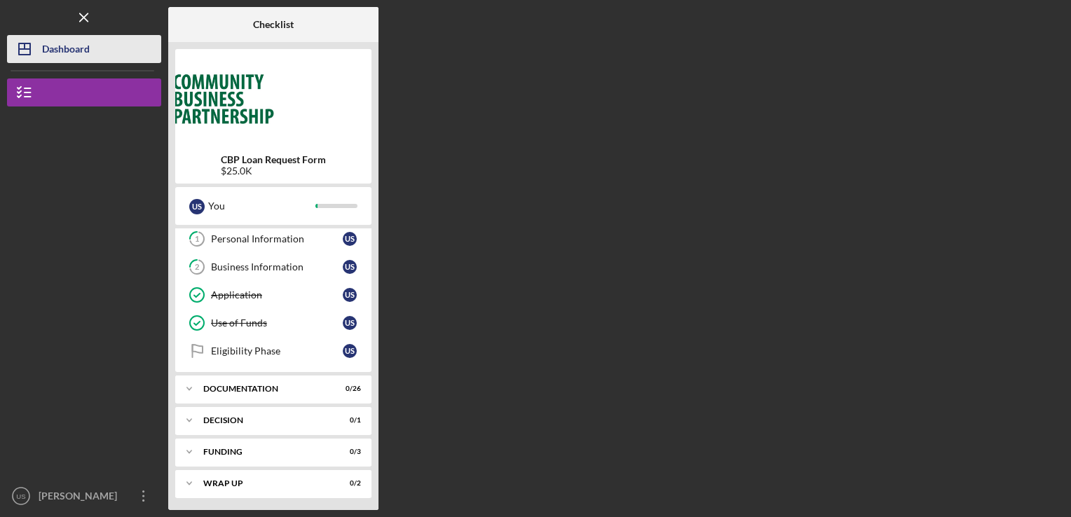
click at [42, 47] on div "Dashboard" at bounding box center [66, 51] width 48 height 32
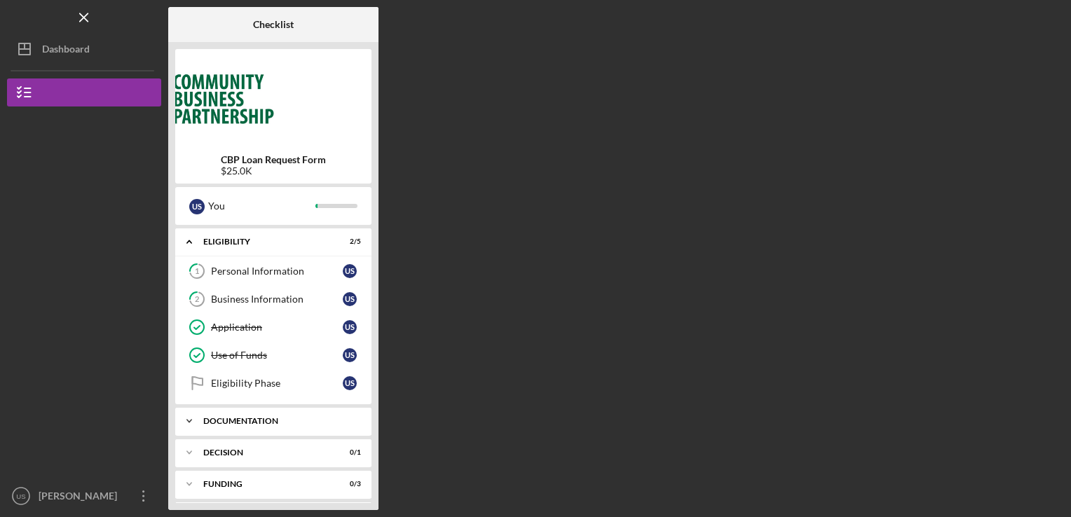
click at [307, 420] on div "Documentation" at bounding box center [278, 421] width 151 height 8
click at [640, 111] on div "Checklist CBP Loan Request Form $25.0K U S You Icon/Expander Eligibility 2 / 5 …" at bounding box center [615, 258] width 895 height 503
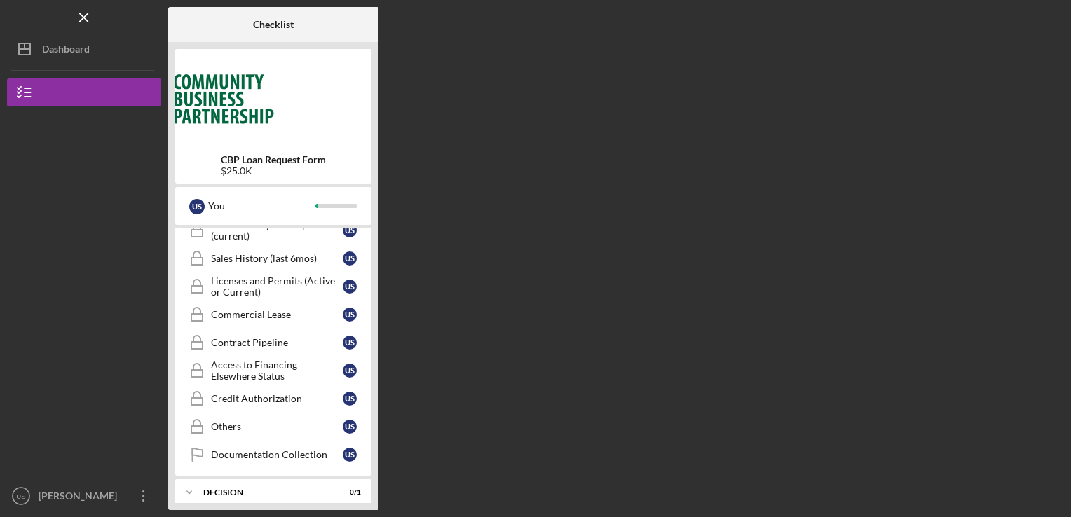
scroll to position [762, 0]
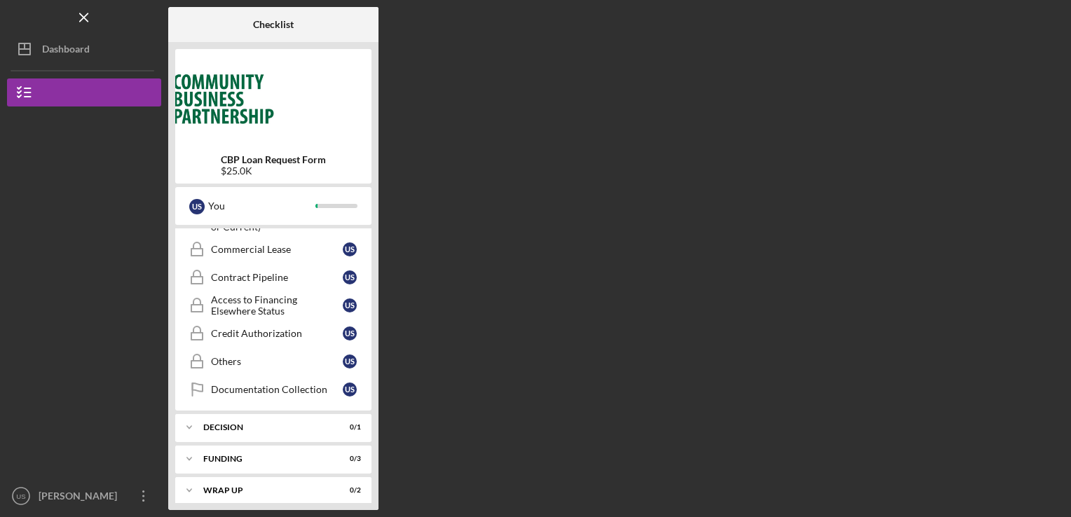
click at [730, 228] on div "Checklist CBP Loan Request Form $25.0K U S You Icon/Expander Eligibility 2 / 5 …" at bounding box center [615, 258] width 895 height 503
